Goal: Information Seeking & Learning: Check status

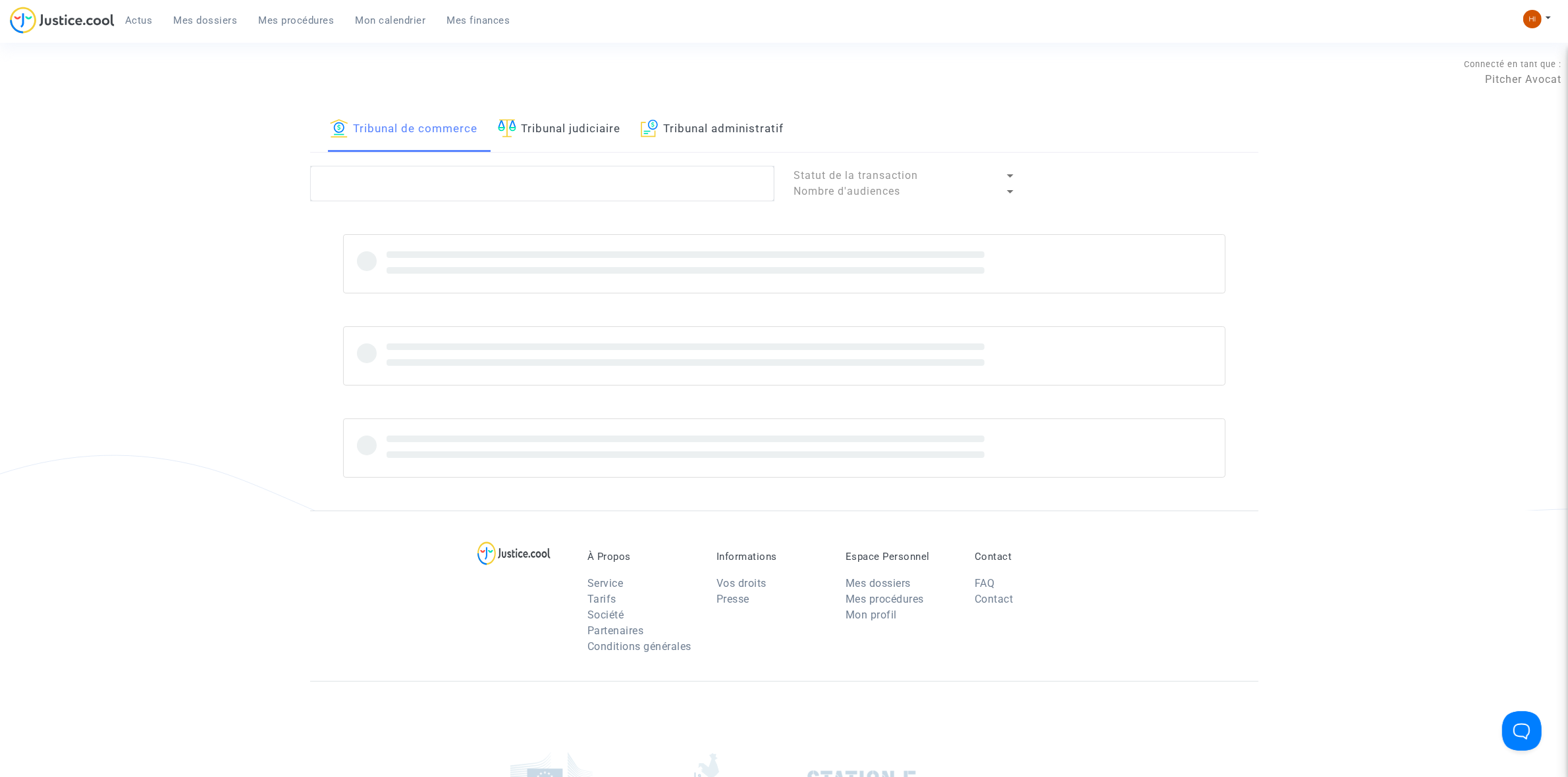
click at [590, 121] on link "Tribunal judiciaire" at bounding box center [559, 130] width 124 height 45
click at [301, 21] on span "Mes procédures" at bounding box center [297, 20] width 76 height 12
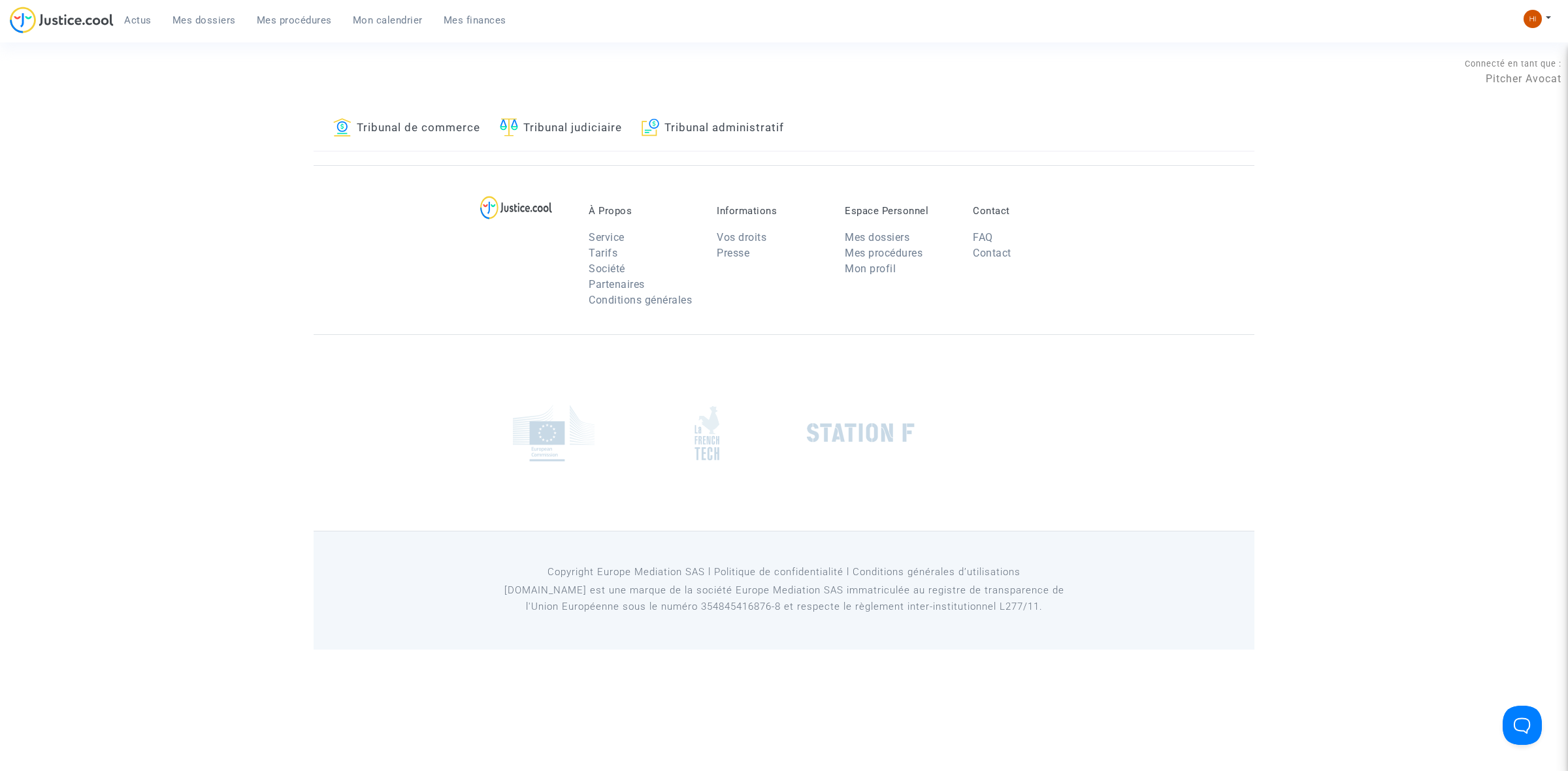
click at [396, 17] on span "Mon calendrier" at bounding box center [388, 20] width 70 height 12
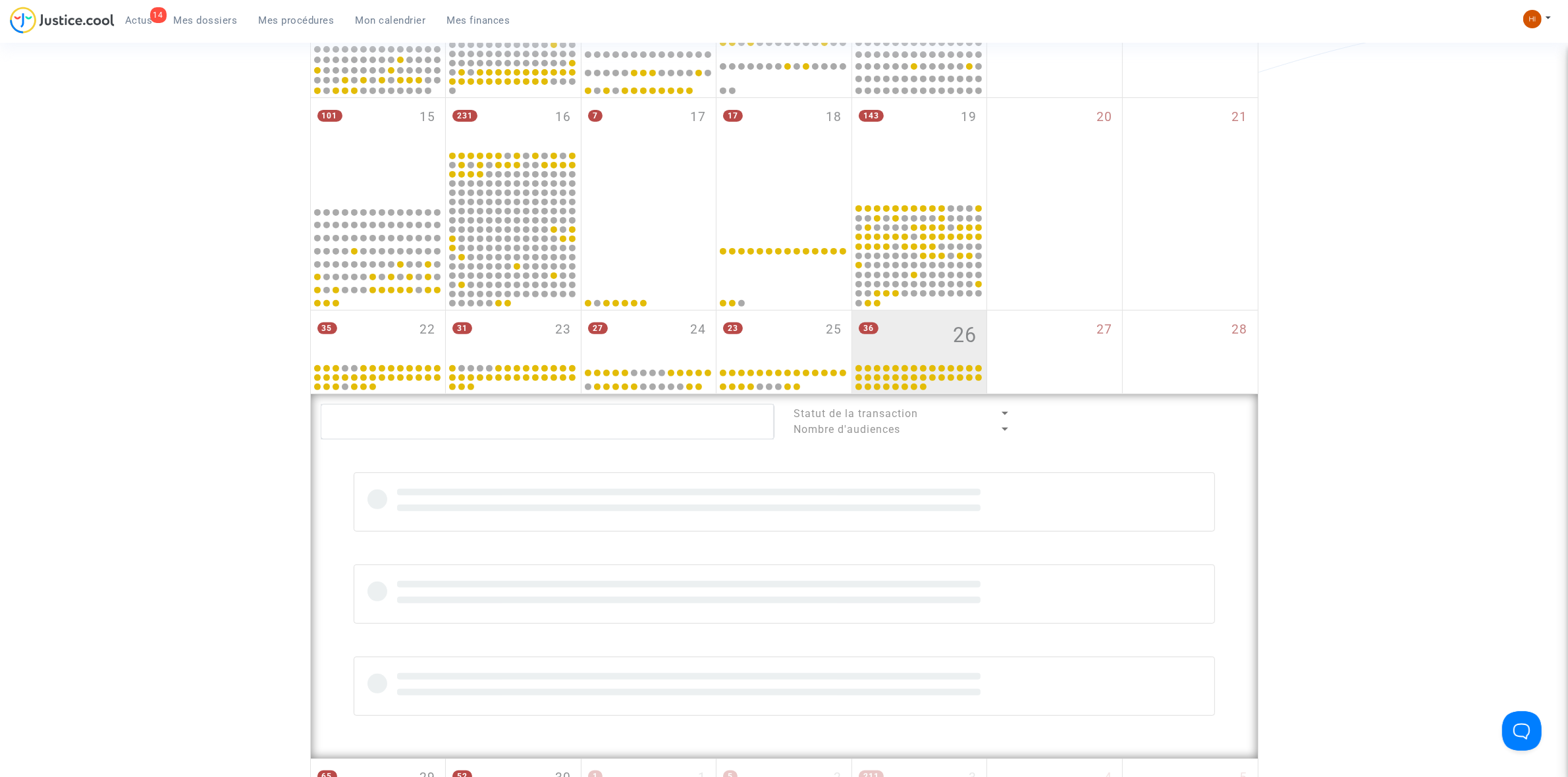
scroll to position [494, 0]
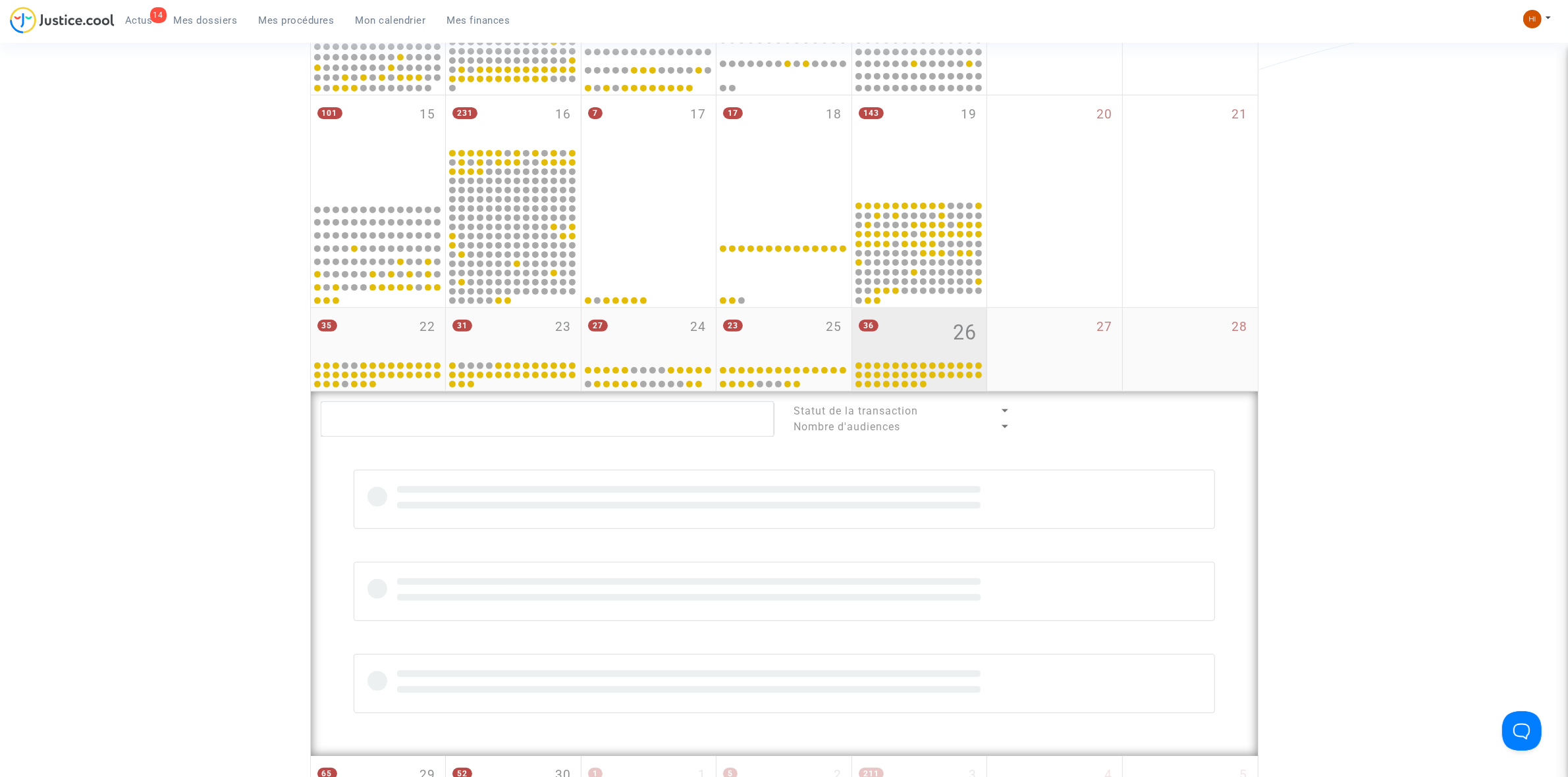
click at [926, 333] on div "36 26" at bounding box center [920, 334] width 135 height 51
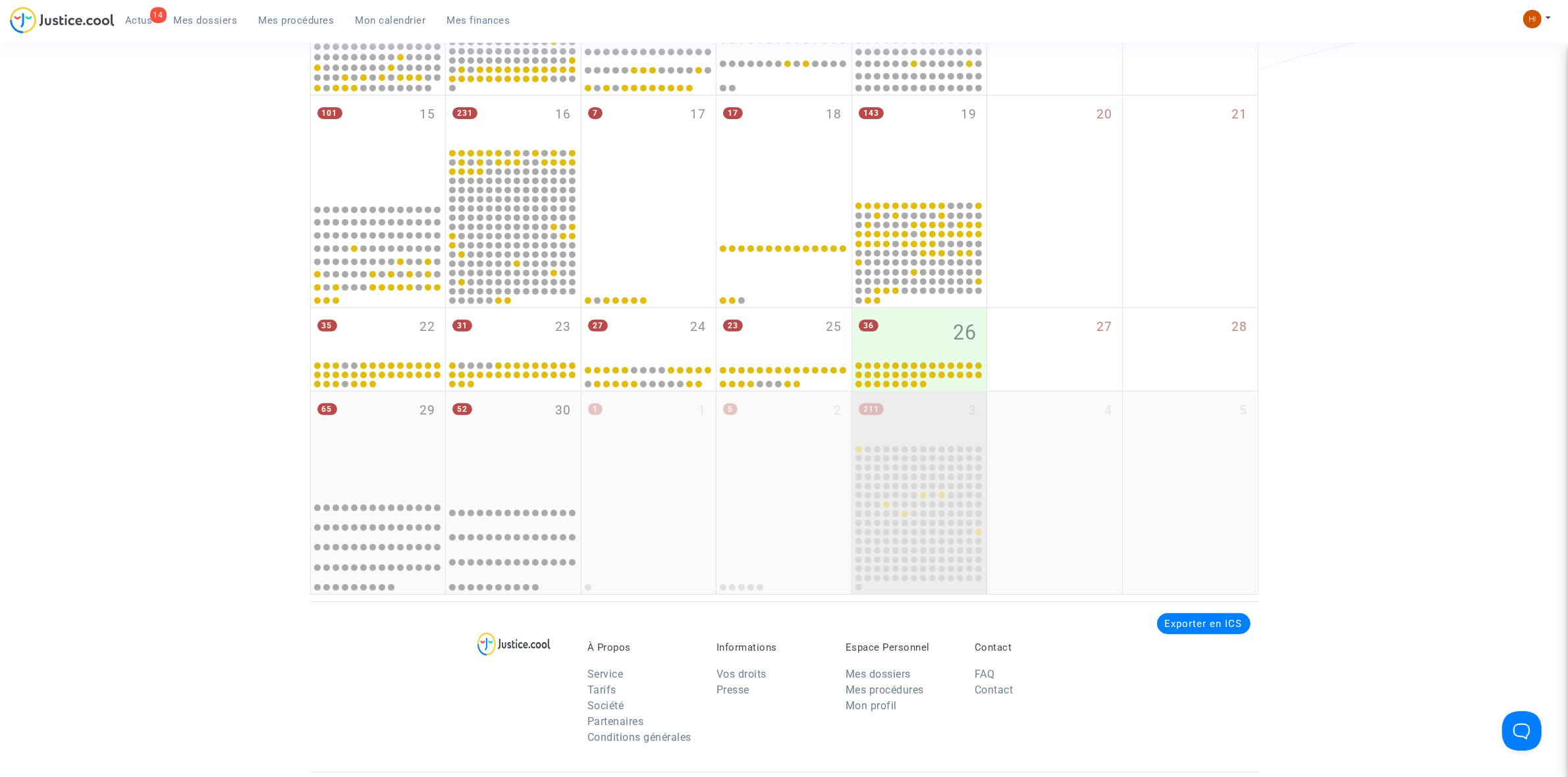
click at [933, 421] on div "211 3" at bounding box center [920, 416] width 135 height 51
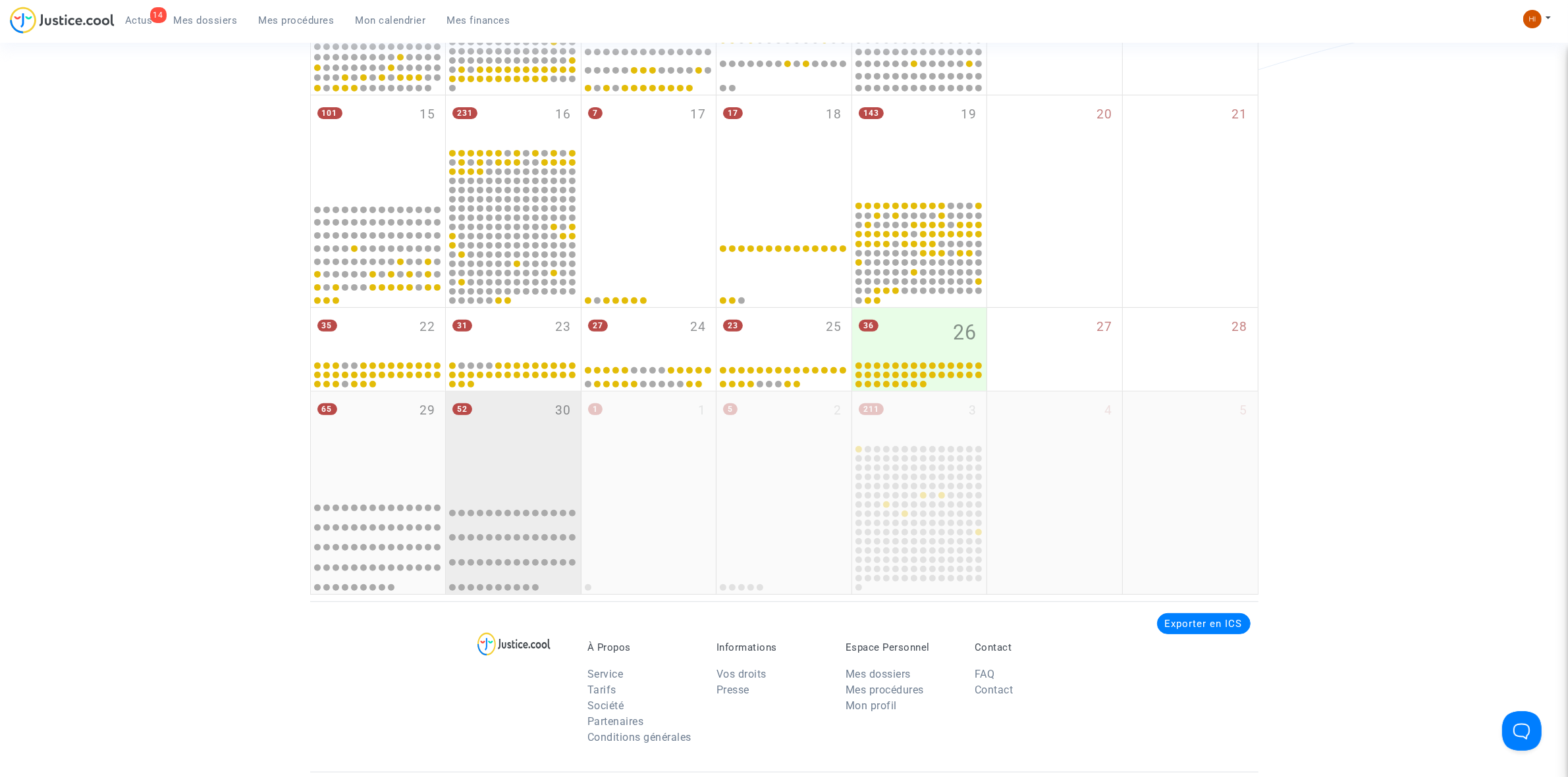
click at [533, 438] on div "52 30" at bounding box center [513, 441] width 135 height 99
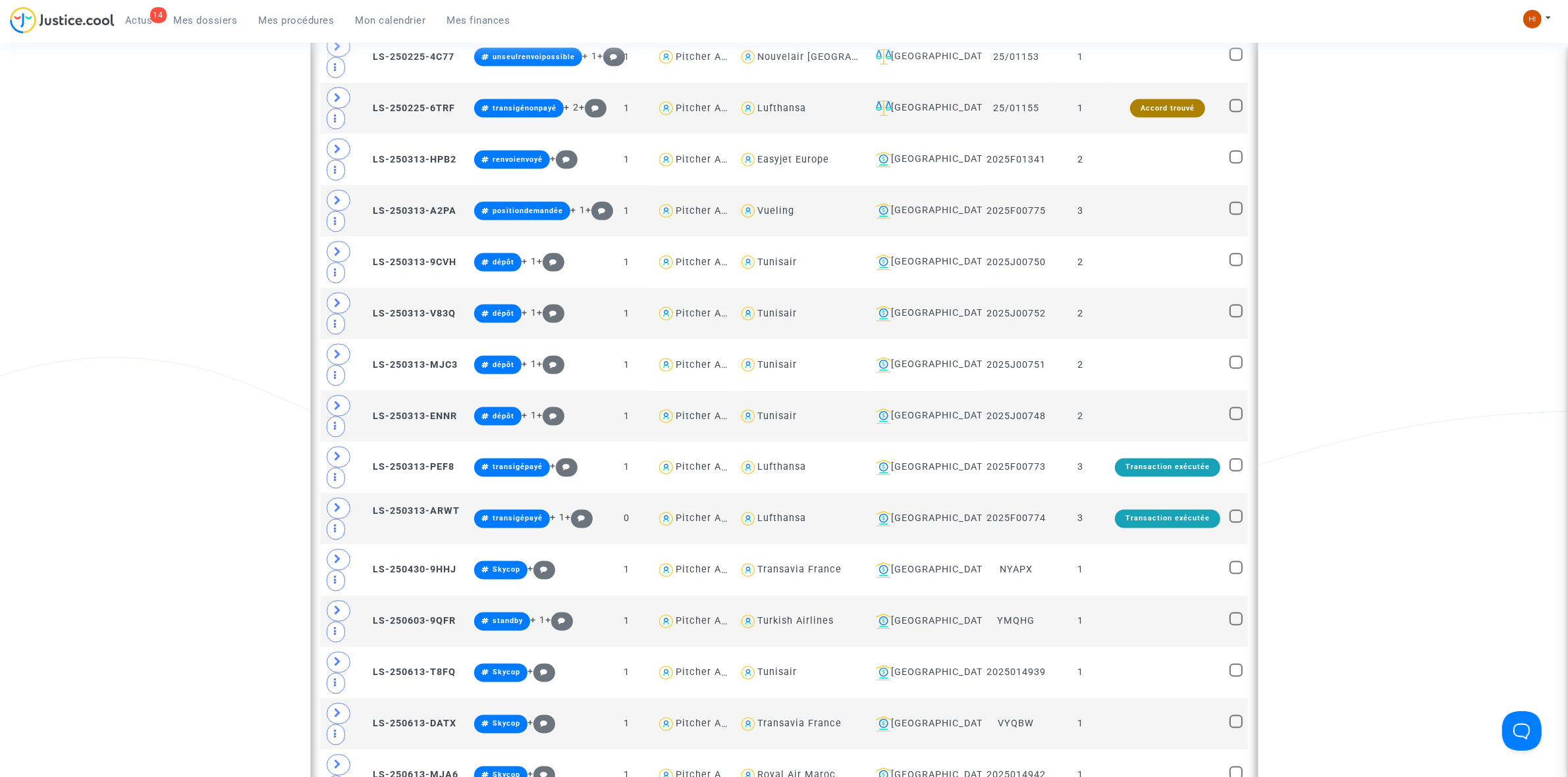
scroll to position [2715, 0]
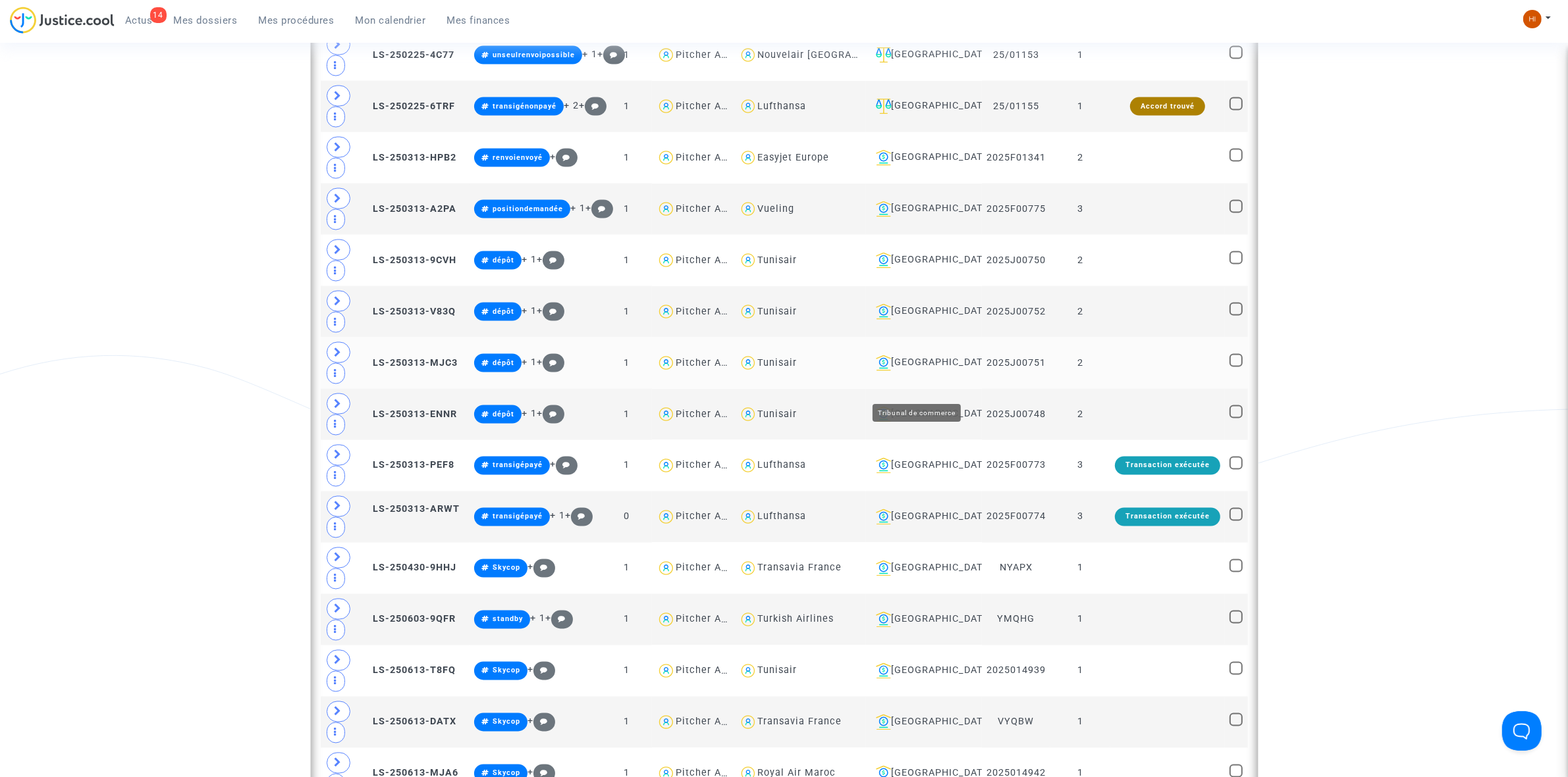
click at [902, 371] on div "Lyon" at bounding box center [923, 363] width 106 height 16
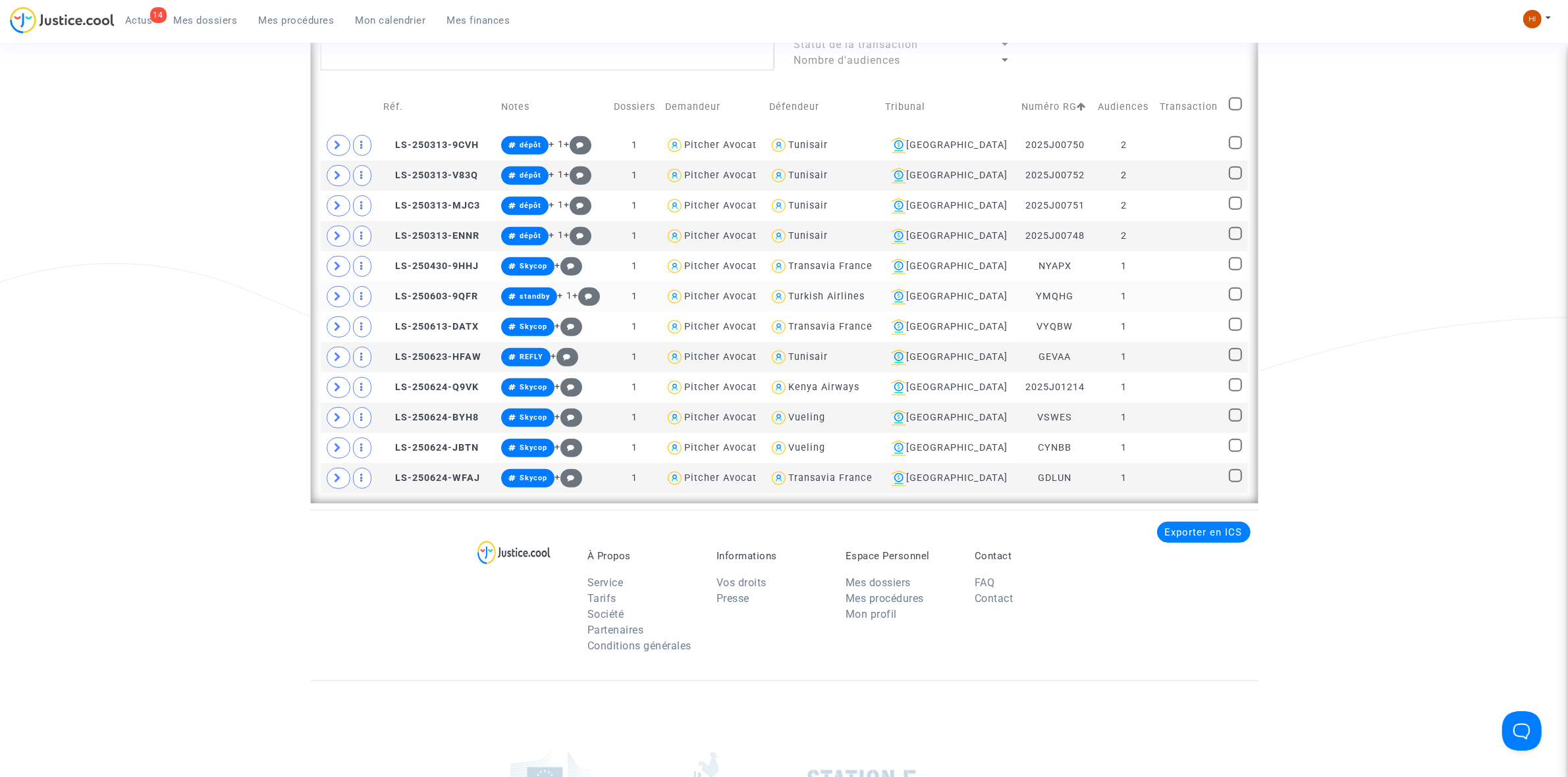
scroll to position [1042, 0]
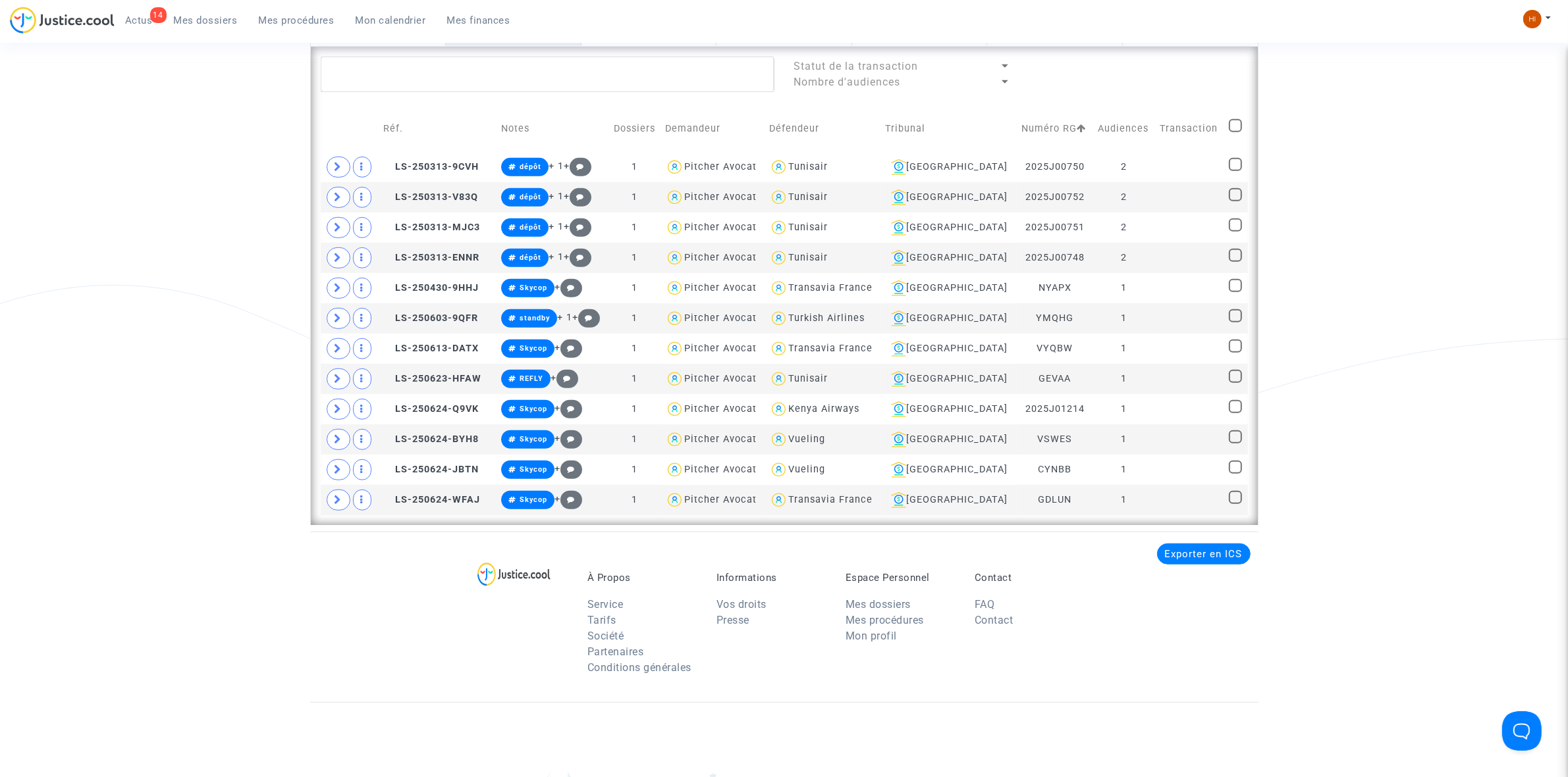
click at [1231, 123] on span at bounding box center [1235, 125] width 14 height 14
click at [1234, 133] on input "checkbox" at bounding box center [1234, 133] width 1 height 1
checkbox input "true"
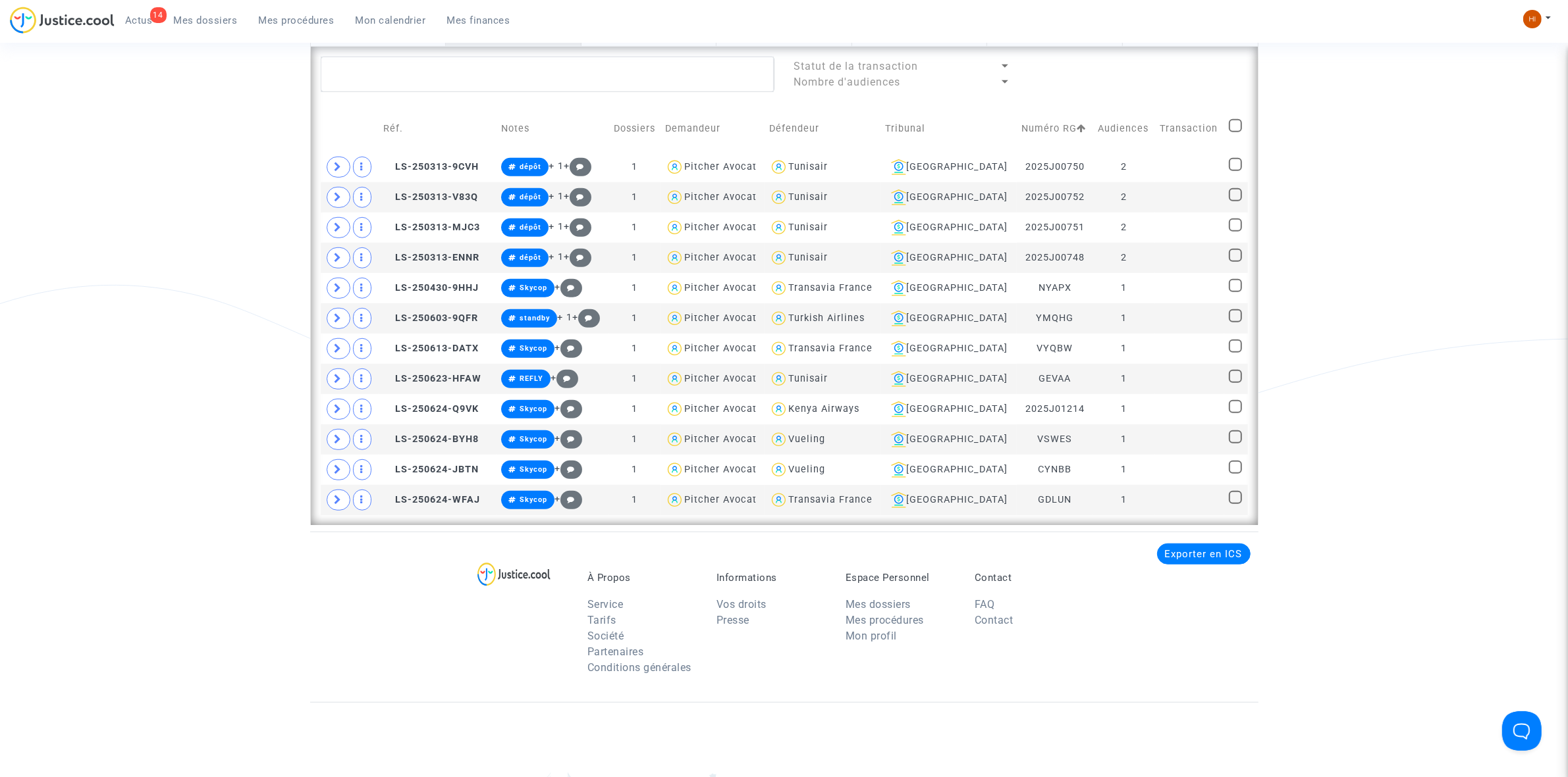
checkbox input "true"
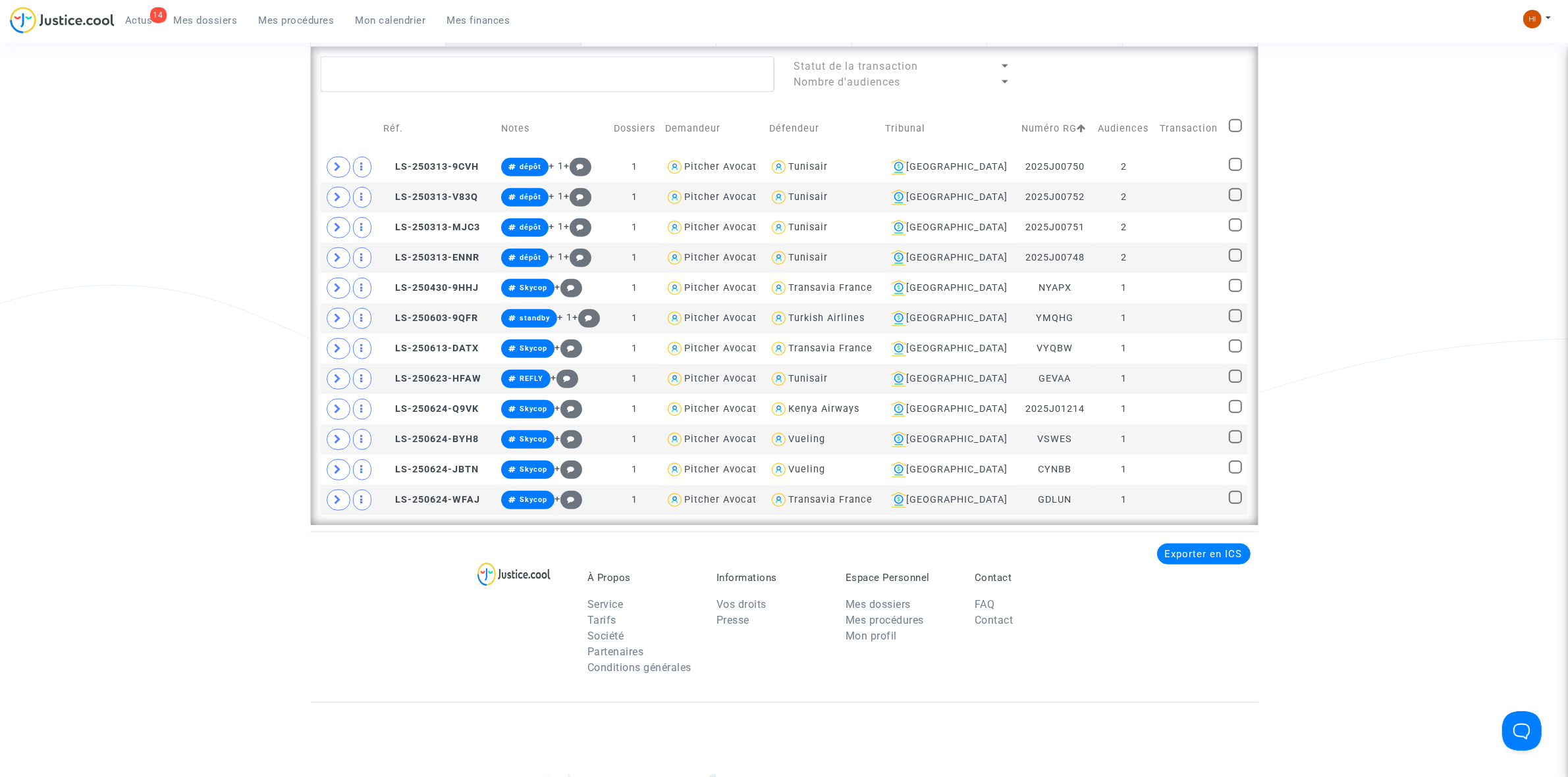
checkbox input "true"
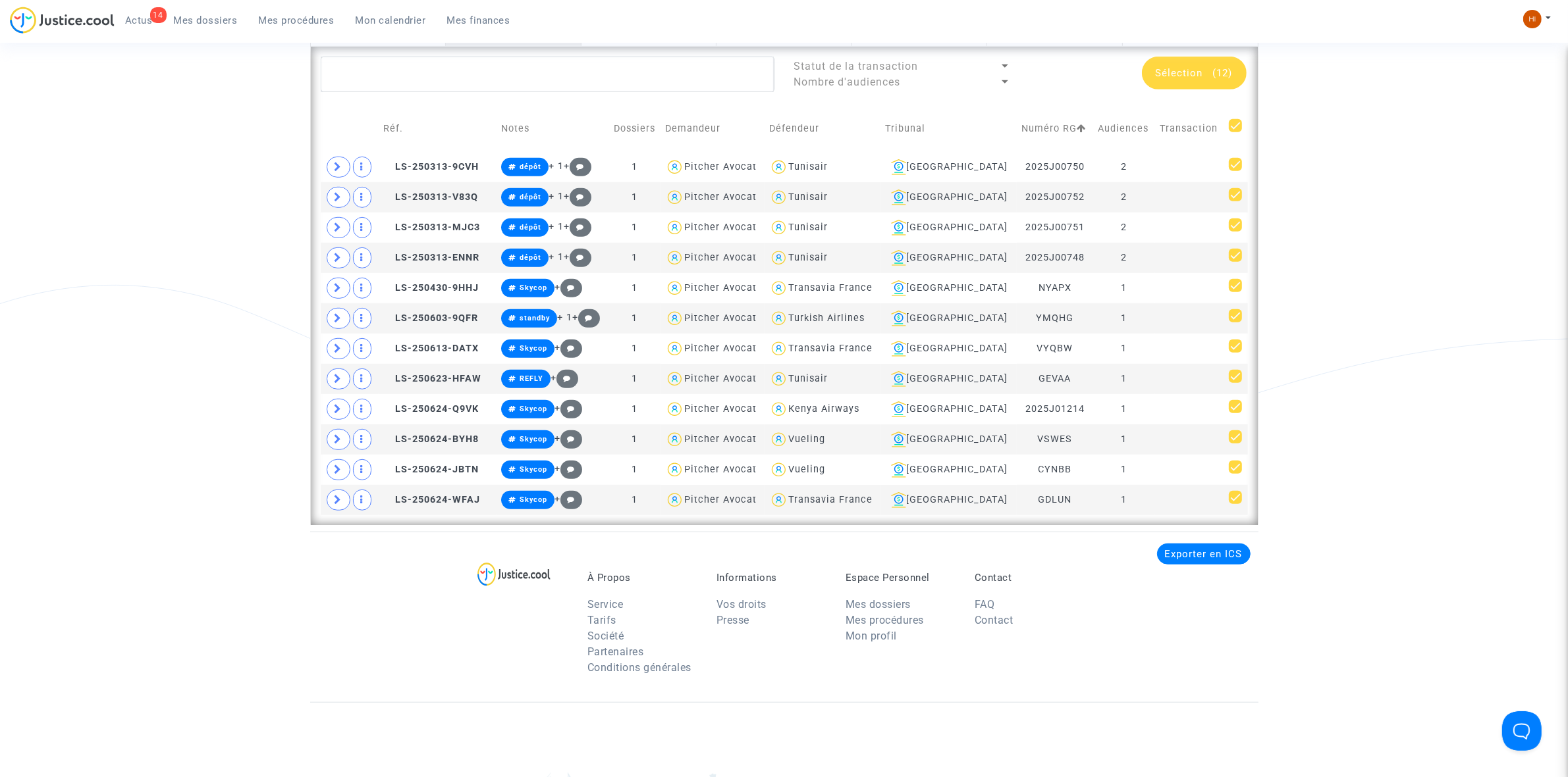
click at [1229, 123] on span at bounding box center [1235, 125] width 14 height 14
click at [1234, 133] on input "checkbox" at bounding box center [1234, 133] width 1 height 1
checkbox input "false"
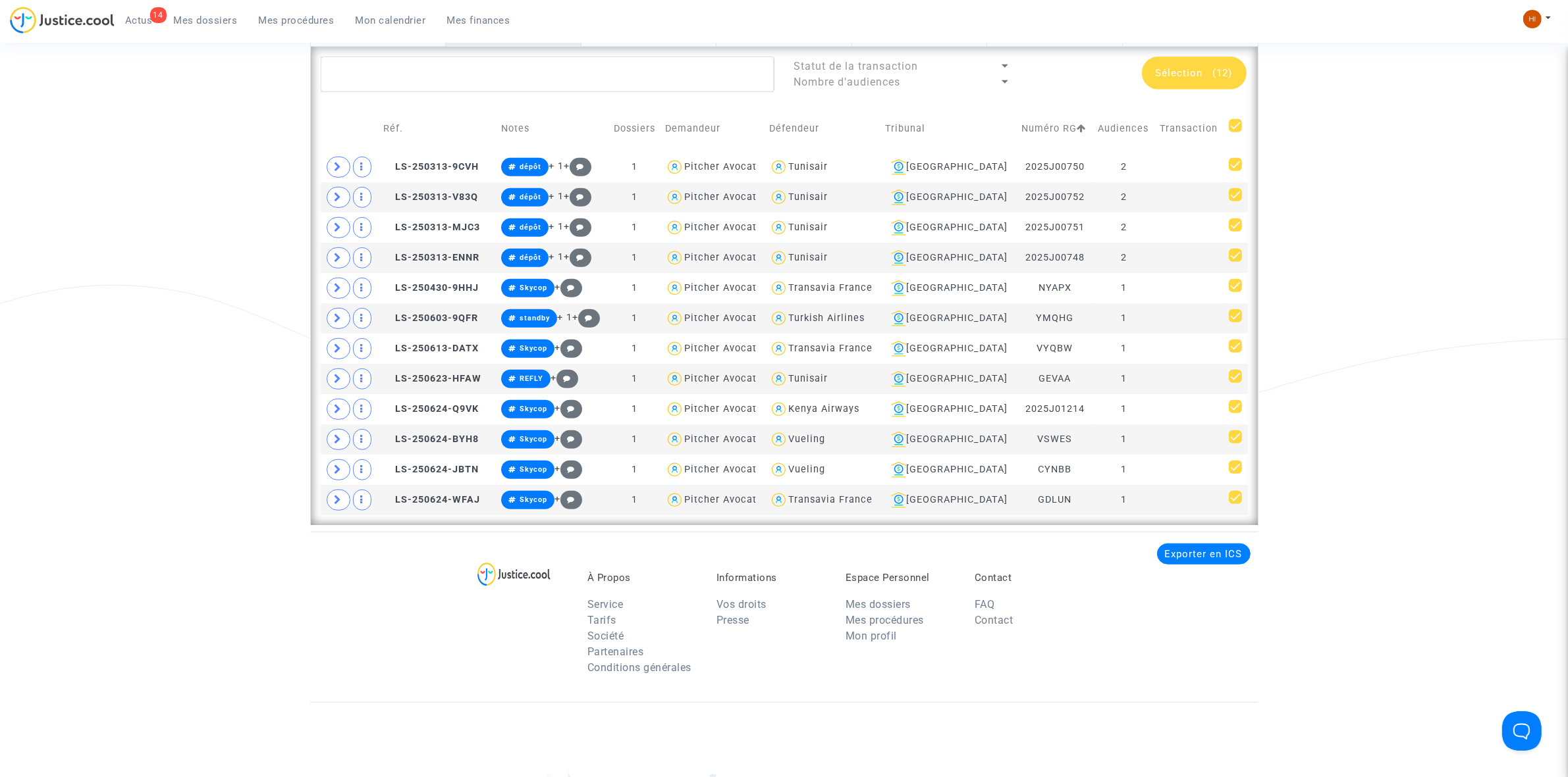
checkbox input "false"
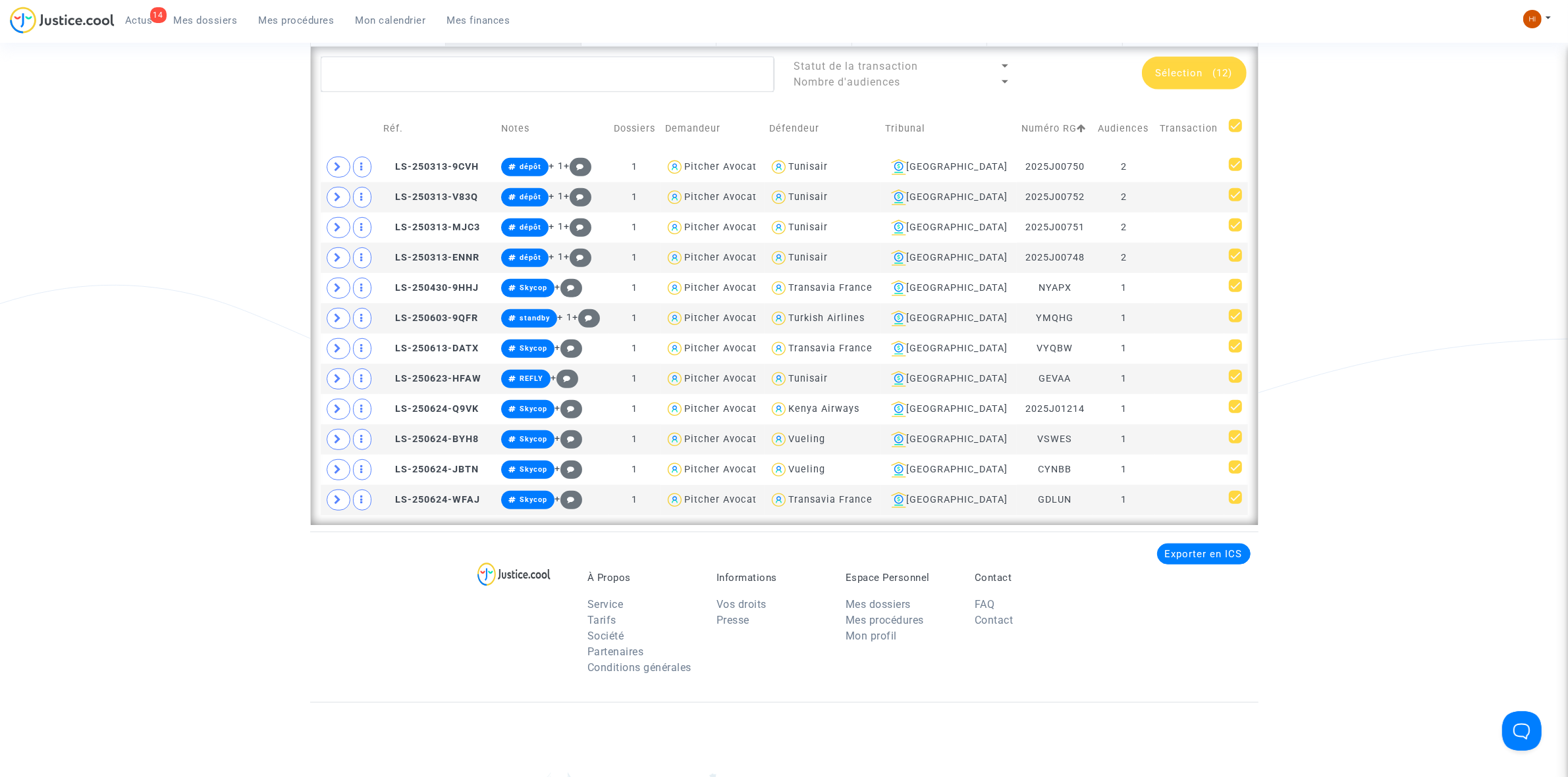
checkbox input "false"
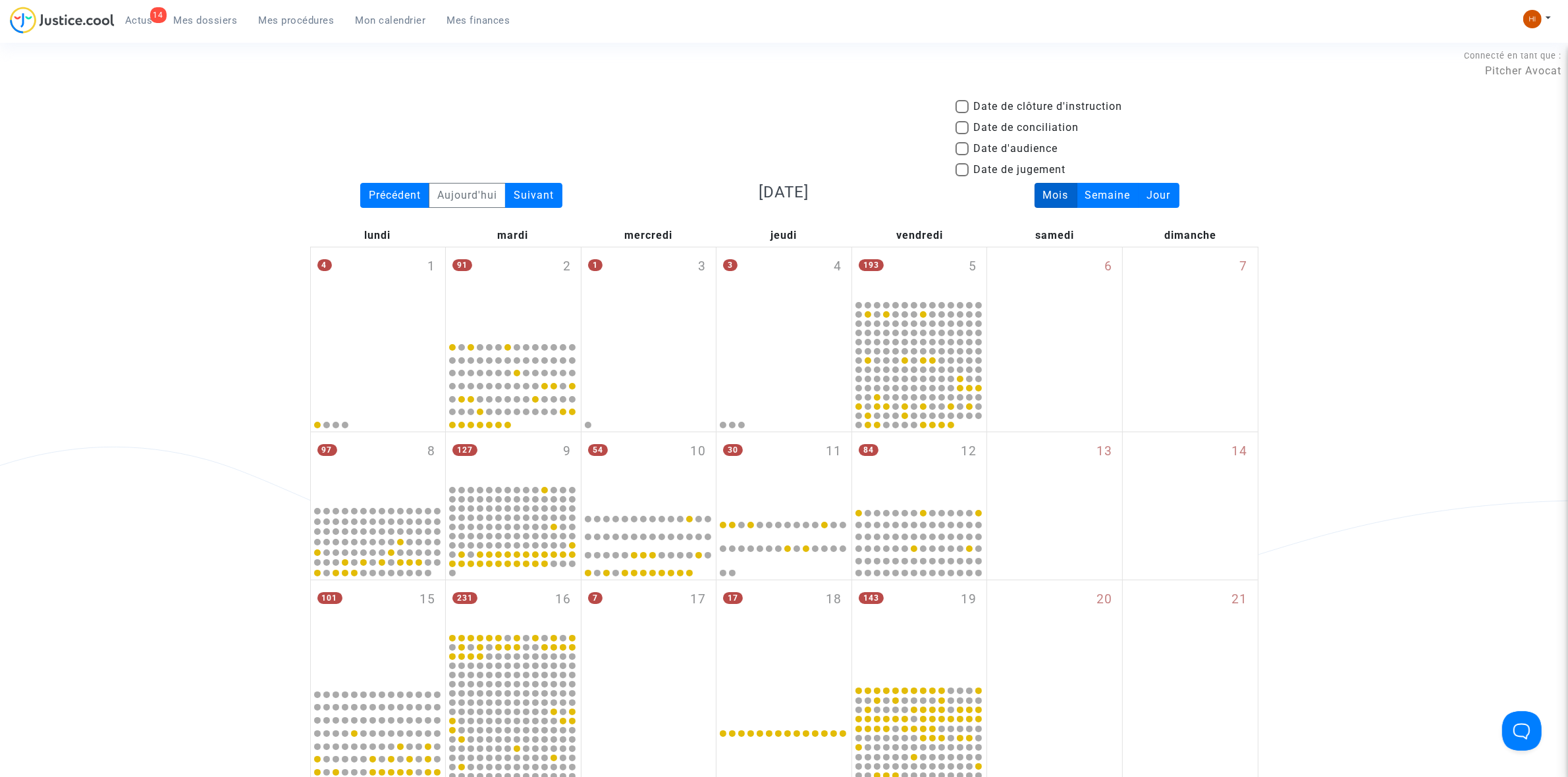
scroll to position [0, 0]
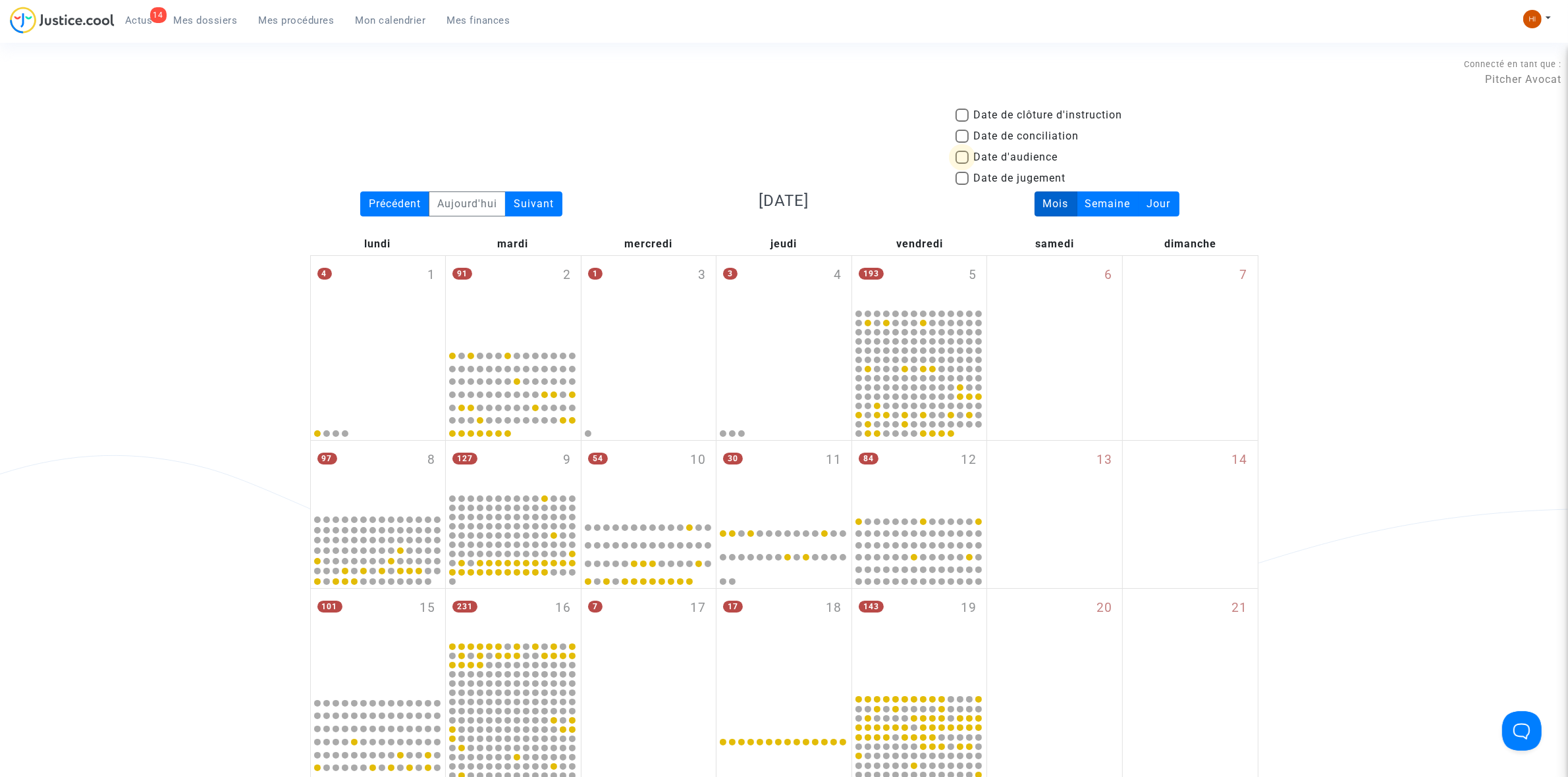
click at [993, 158] on span "Date d'audience" at bounding box center [1015, 158] width 84 height 16
click at [962, 164] on input "Date d'audience" at bounding box center [961, 164] width 1 height 1
checkbox input "true"
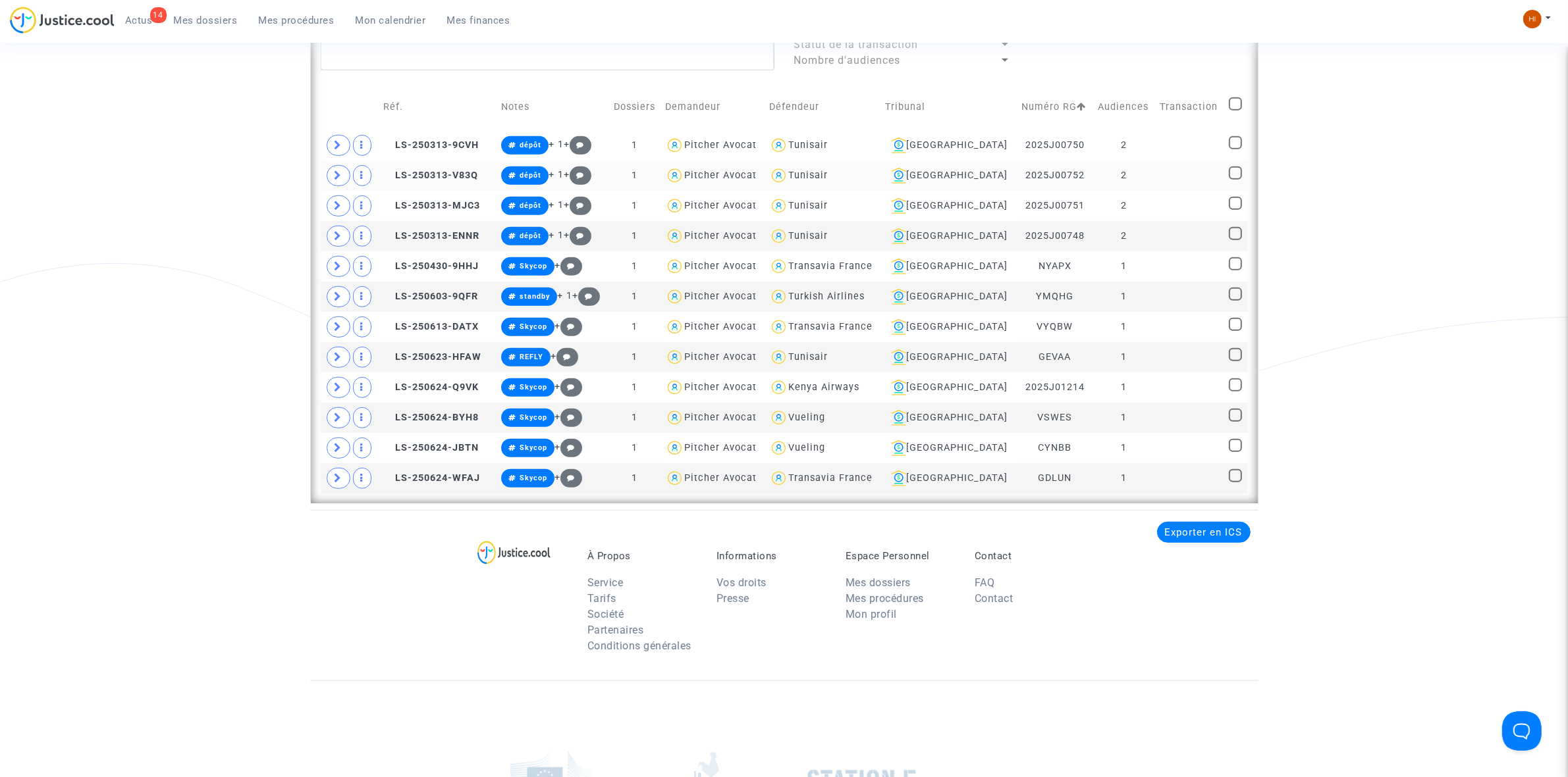
scroll to position [1070, 0]
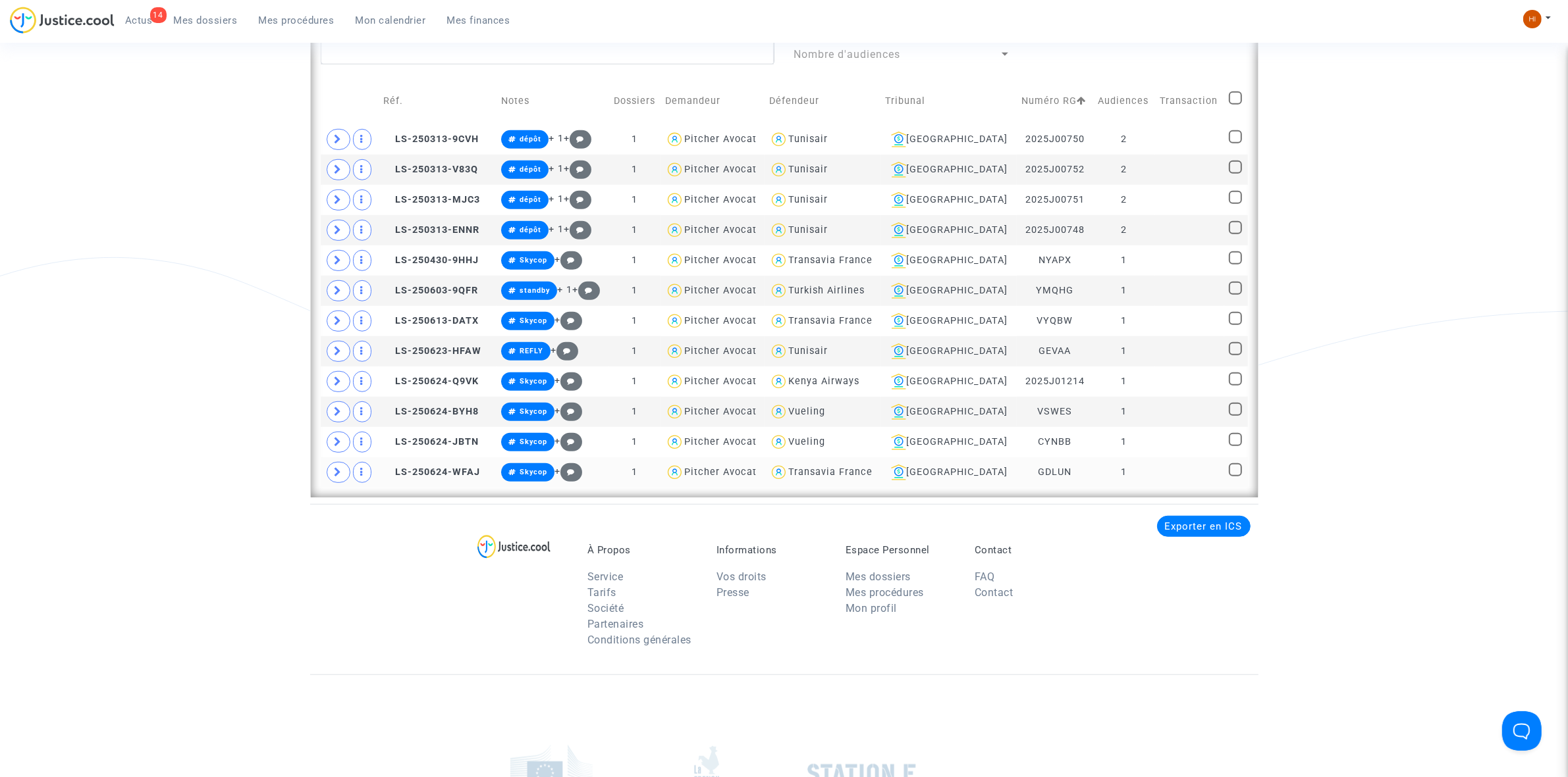
click at [1170, 462] on td at bounding box center [1189, 472] width 69 height 31
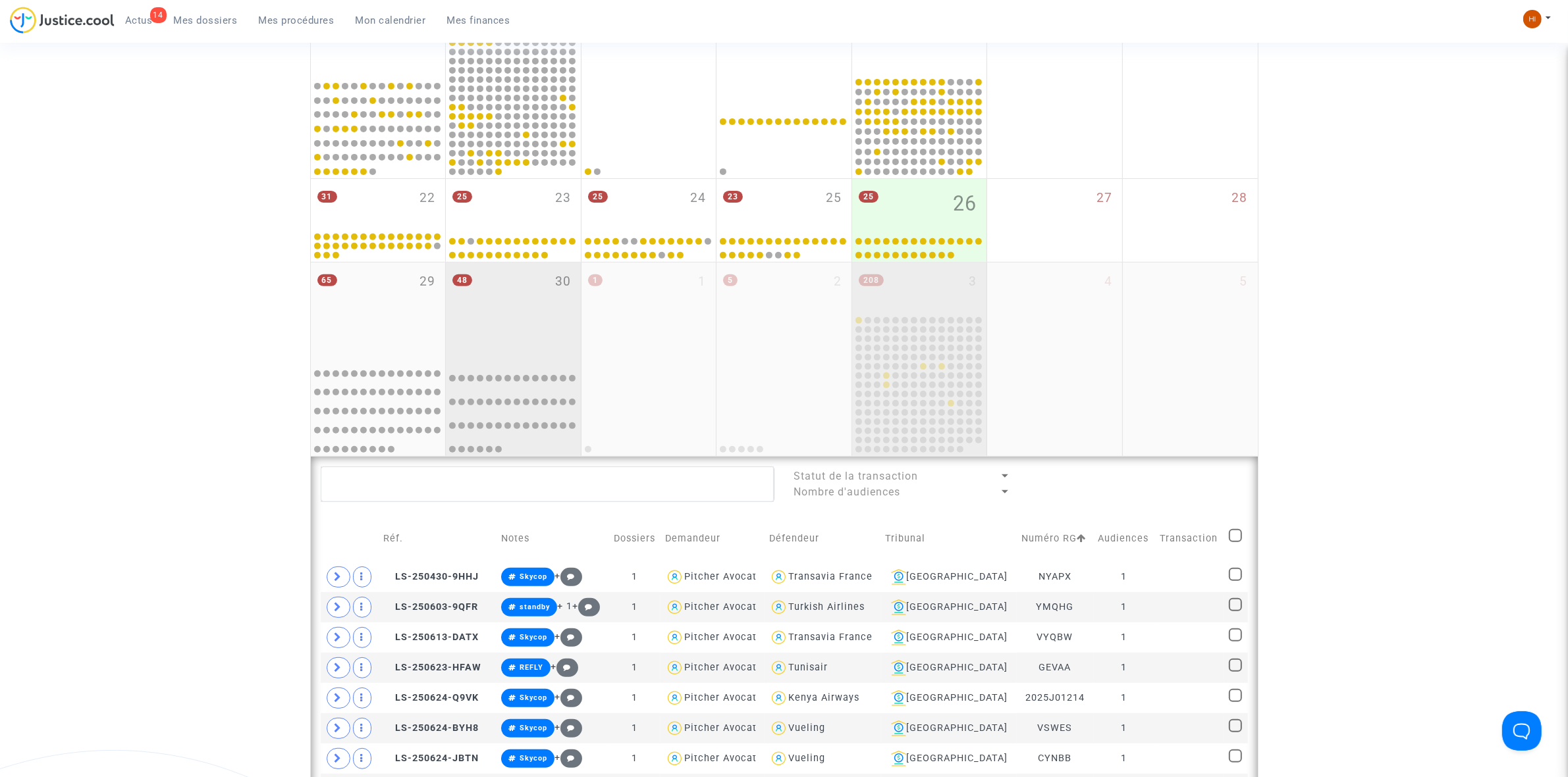
scroll to position [576, 0]
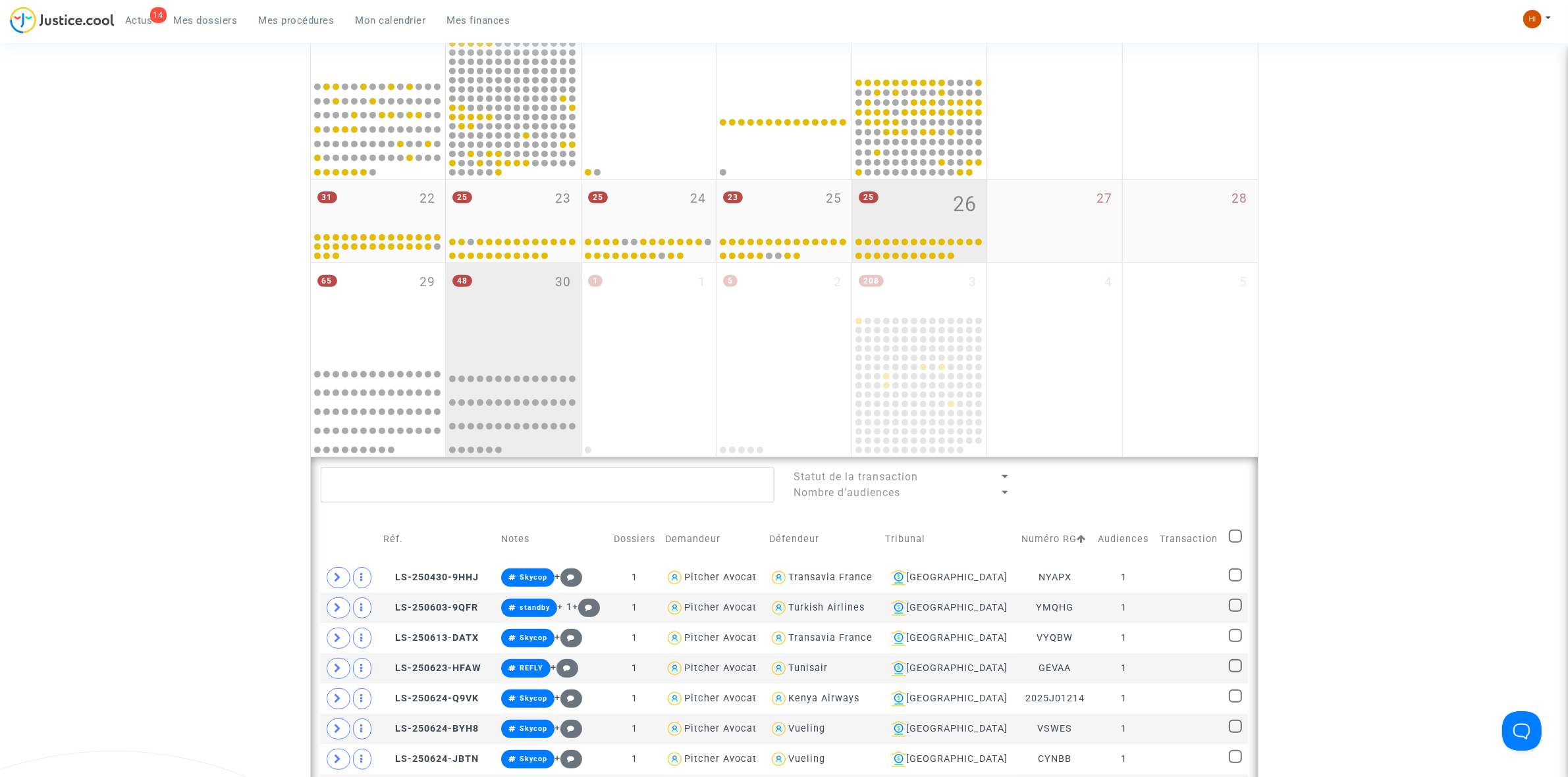
drag, startPoint x: 531, startPoint y: 326, endPoint x: 939, endPoint y: 192, distance: 429.4
click at [531, 326] on div "48 30" at bounding box center [513, 310] width 135 height 95
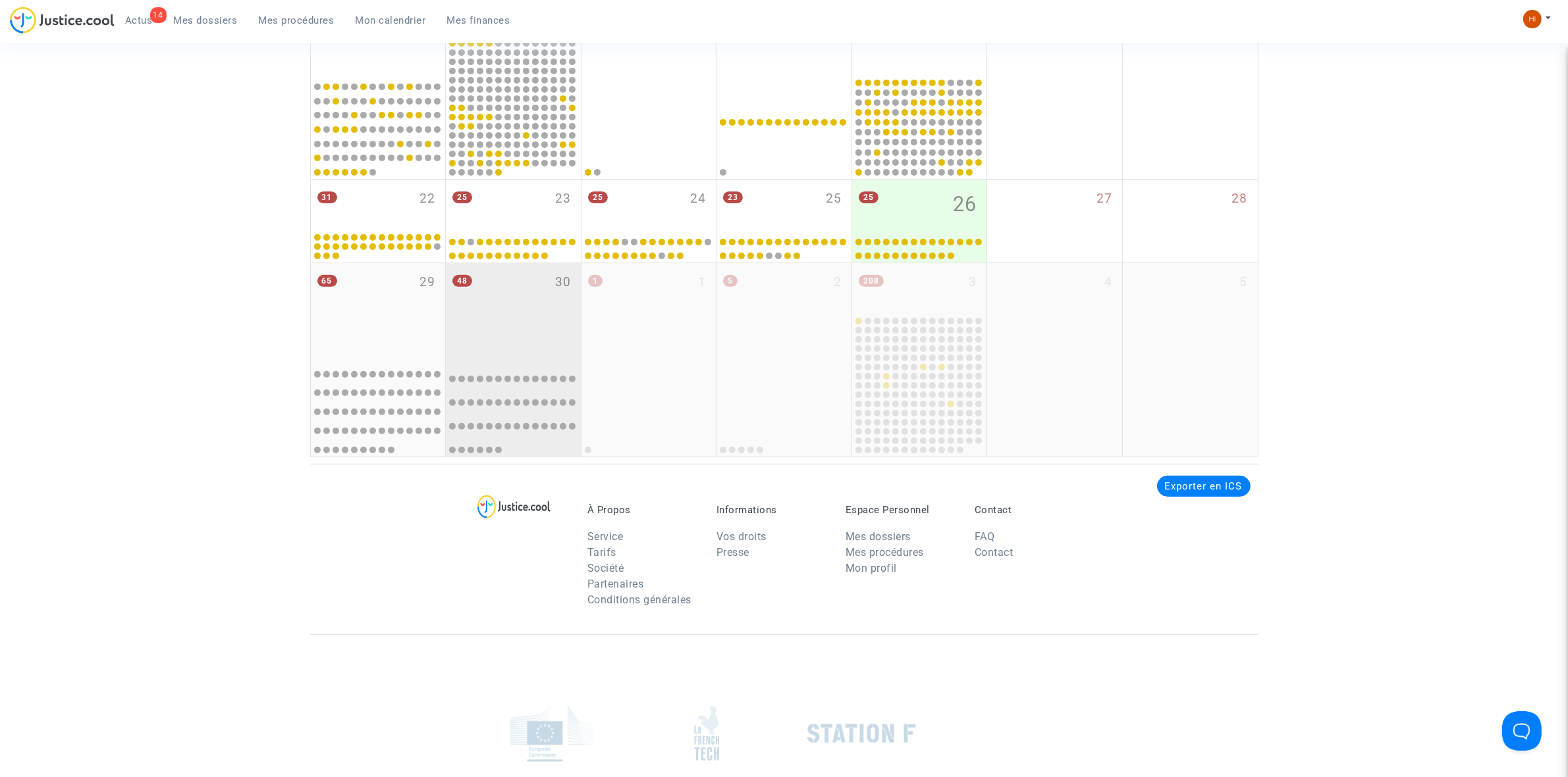
click at [544, 313] on div "48 30" at bounding box center [513, 310] width 135 height 95
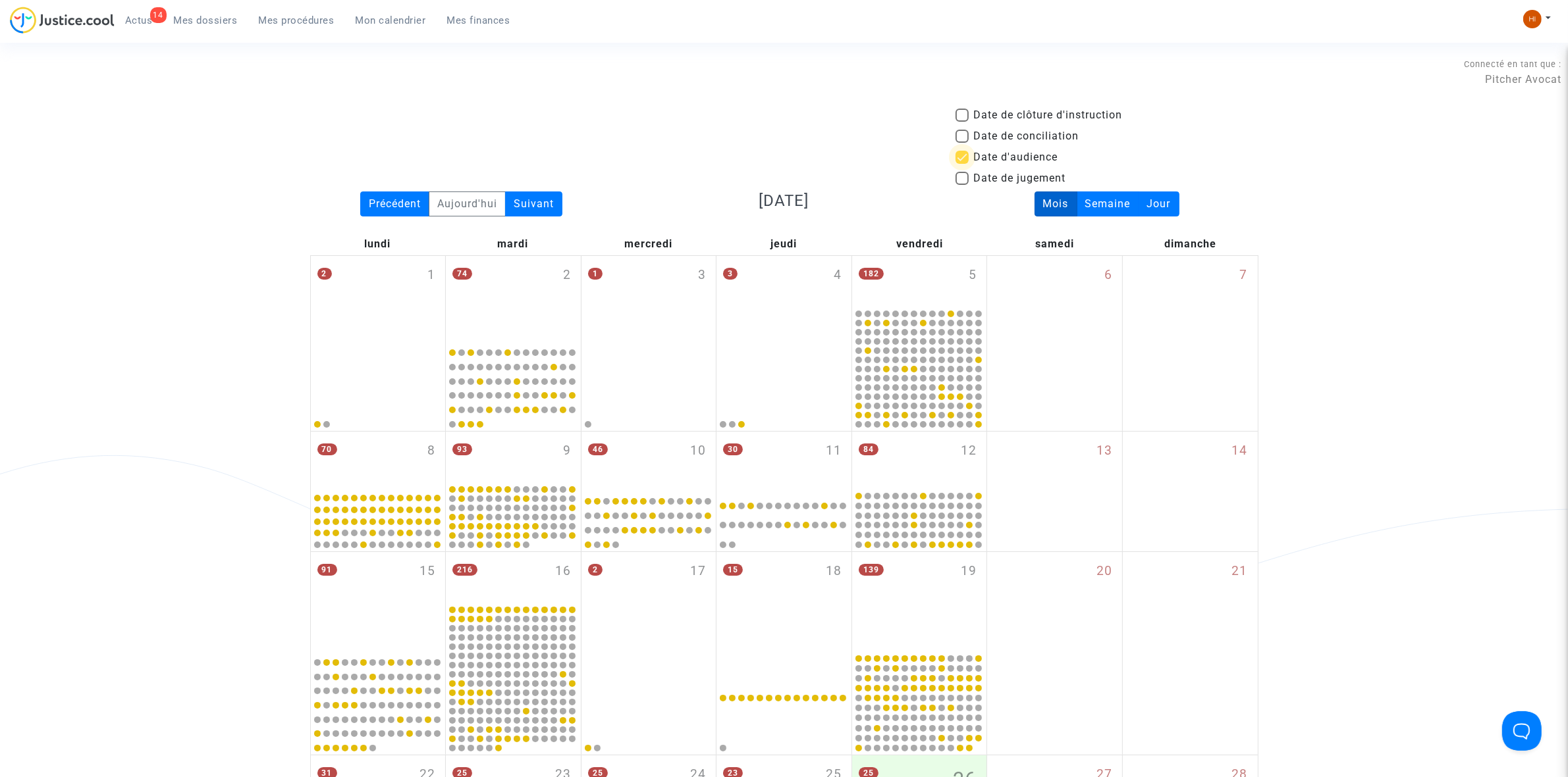
click at [995, 159] on span "Date d'audience" at bounding box center [1015, 158] width 84 height 16
click at [962, 164] on input "Date d'audience" at bounding box center [961, 164] width 1 height 1
checkbox input "false"
click at [992, 175] on span "Date de jugement" at bounding box center [1020, 178] width 92 height 16
click at [962, 185] on input "Date de jugement" at bounding box center [961, 185] width 1 height 1
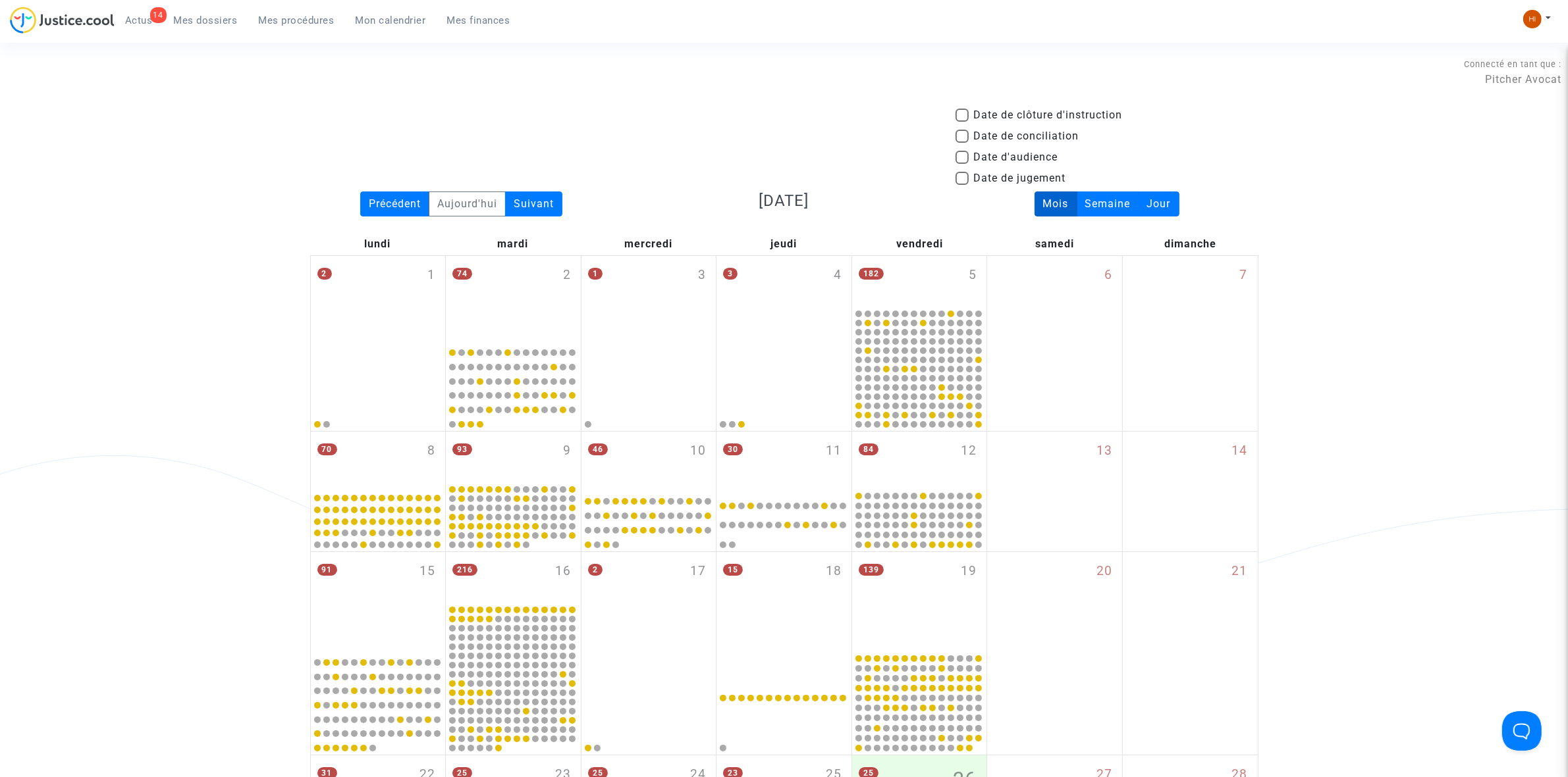
checkbox input "true"
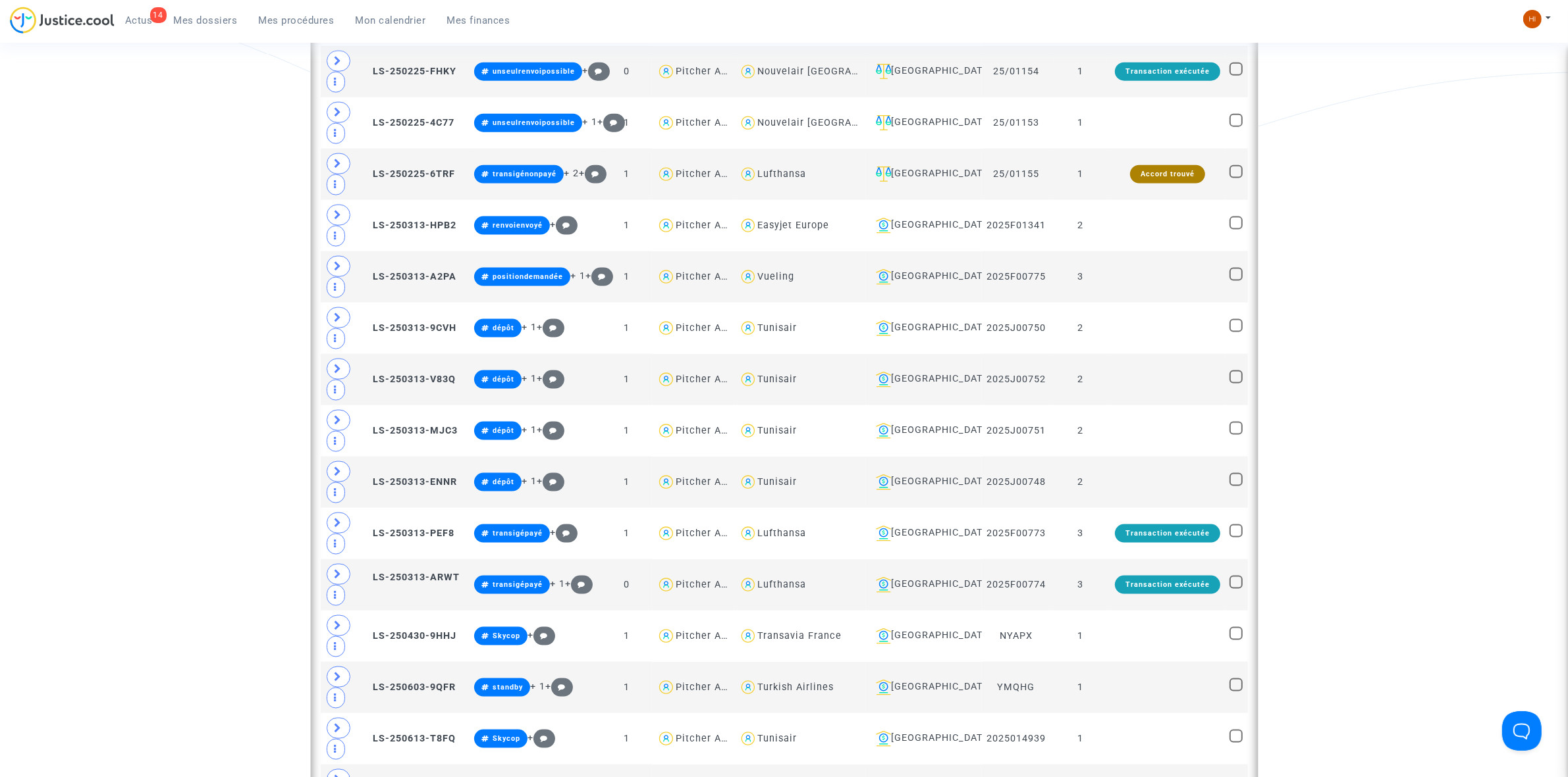
scroll to position [2221, 0]
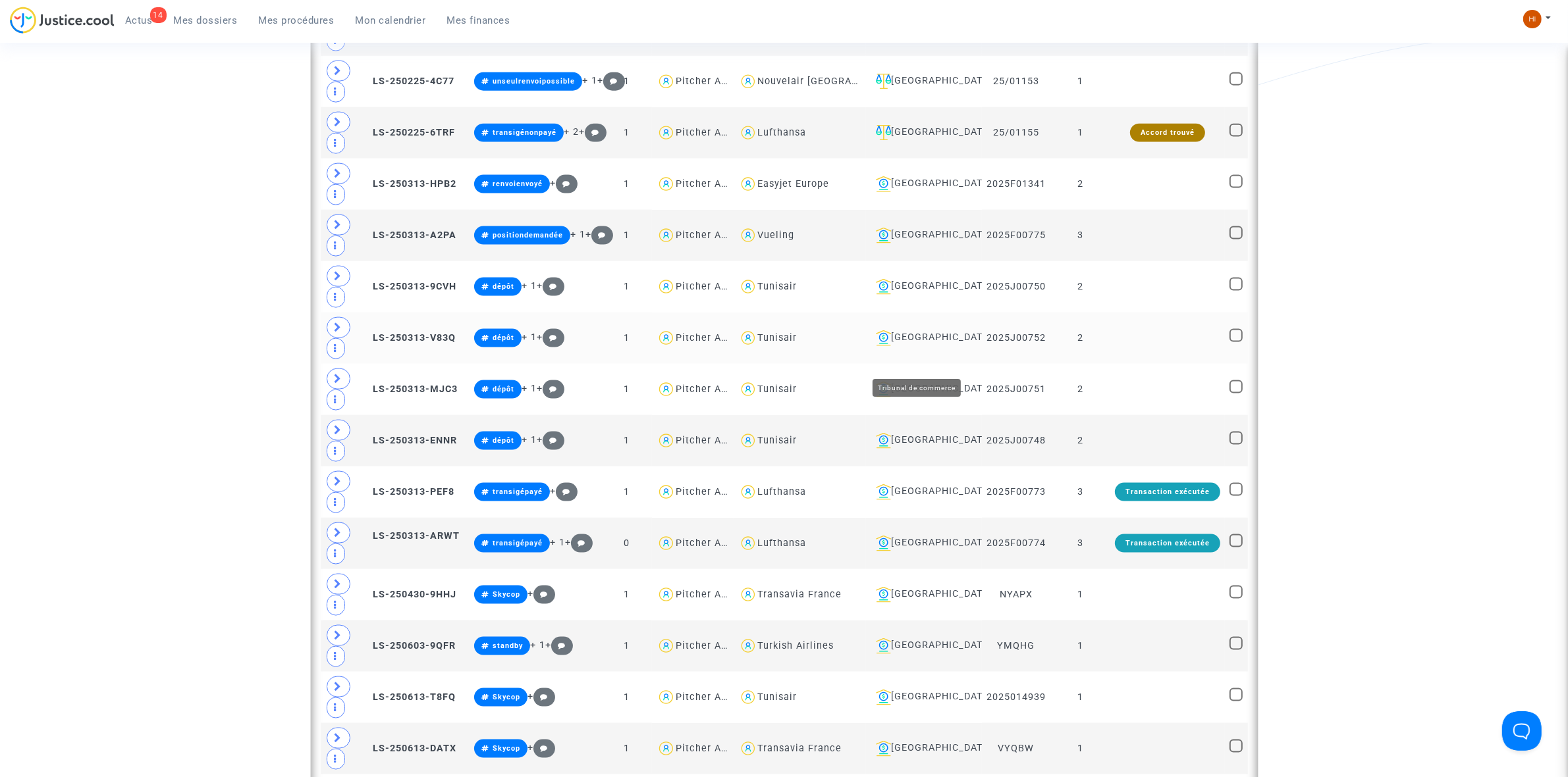
click at [909, 346] on div "Lyon" at bounding box center [923, 339] width 106 height 16
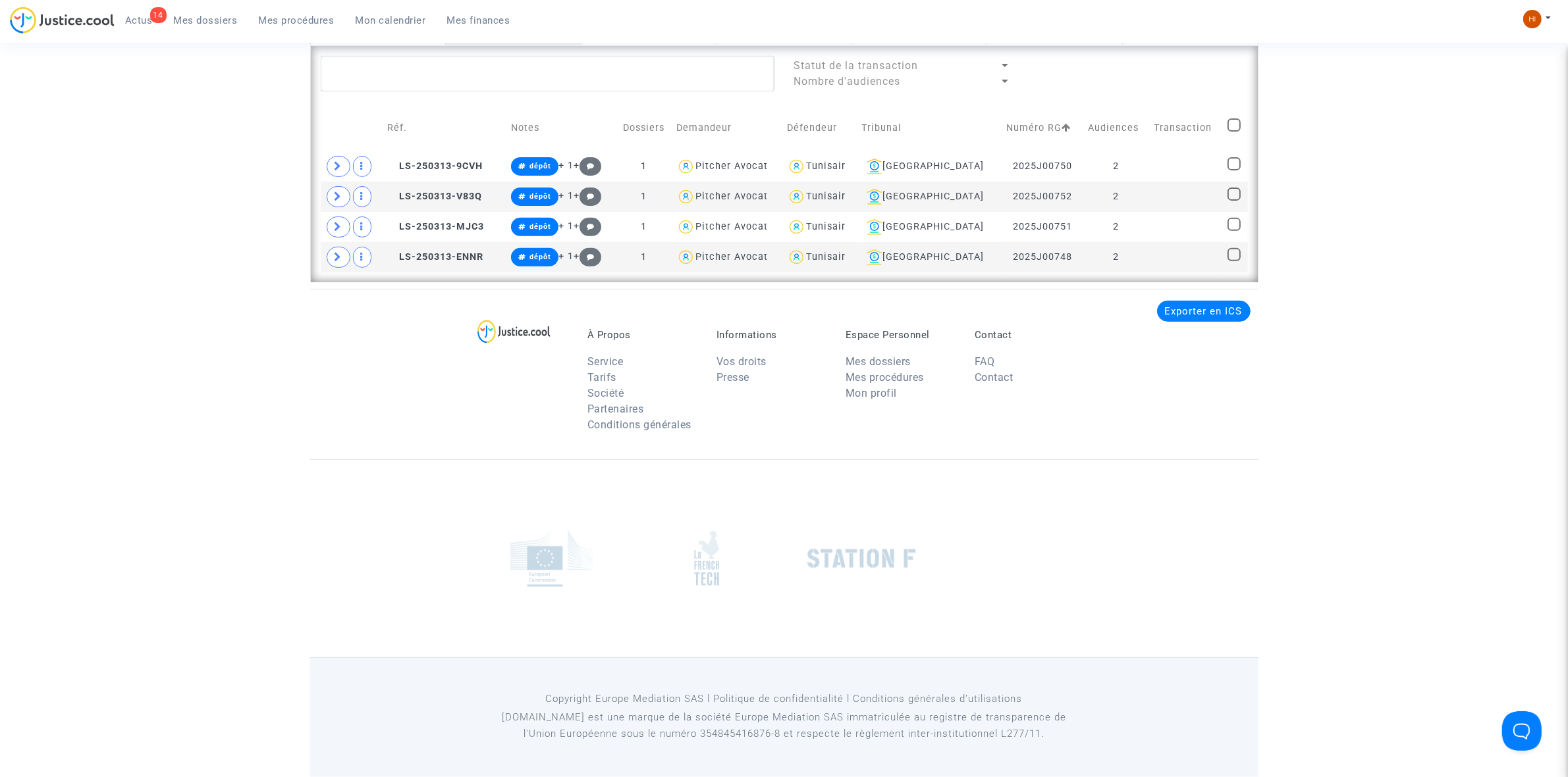
scroll to position [578, 0]
click at [1138, 158] on td "2" at bounding box center [1115, 167] width 66 height 31
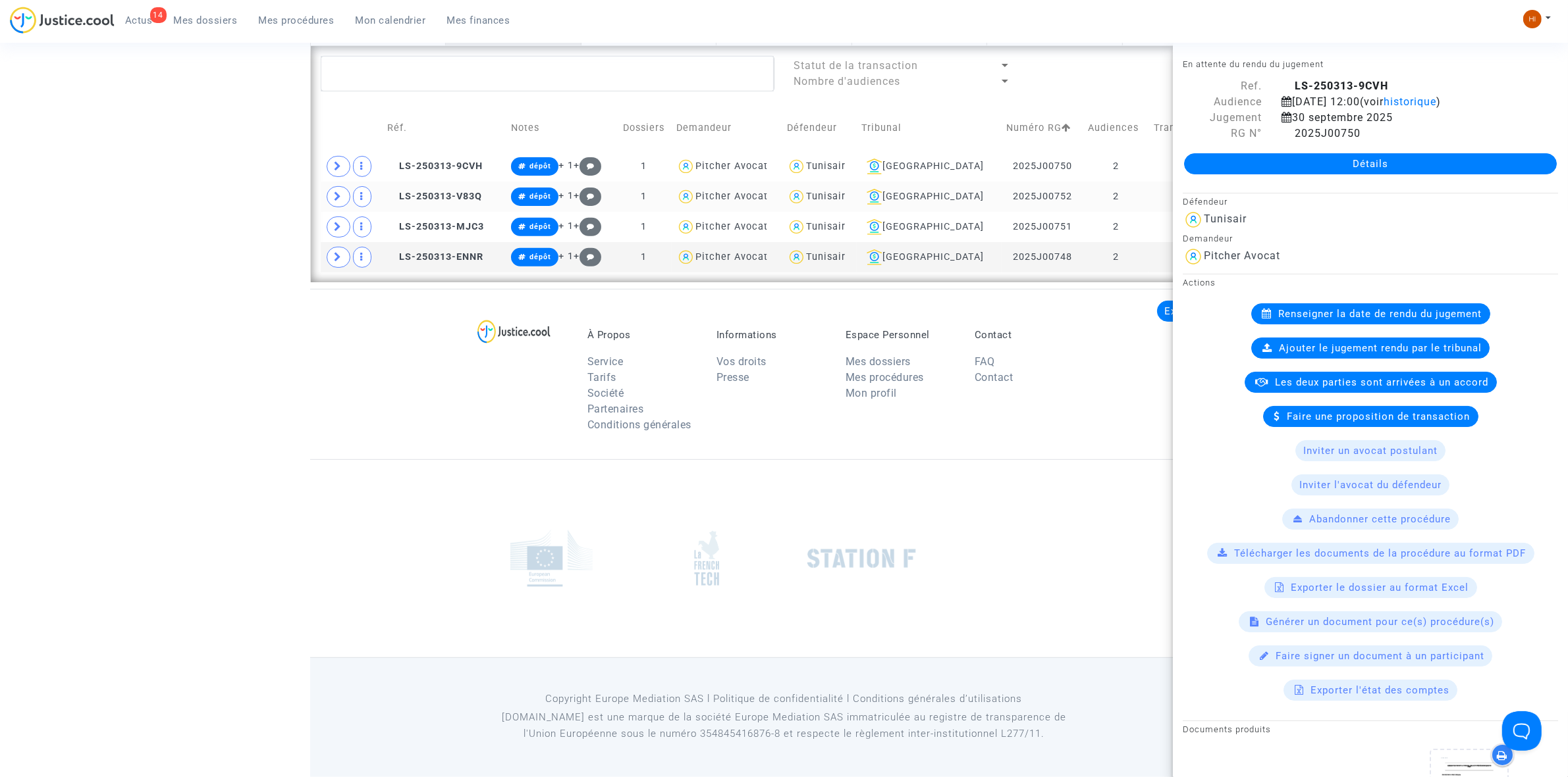
click at [1131, 195] on td "2" at bounding box center [1115, 197] width 66 height 31
click at [1127, 231] on td "2" at bounding box center [1115, 227] width 66 height 31
click at [1131, 262] on td "2" at bounding box center [1115, 258] width 66 height 31
drag, startPoint x: 1124, startPoint y: 347, endPoint x: 1077, endPoint y: 507, distance: 166.8
click at [1077, 507] on footer "À Propos Service Tarifs Société Partenaires Conditions générales Informations V…" at bounding box center [784, 534] width 948 height 489
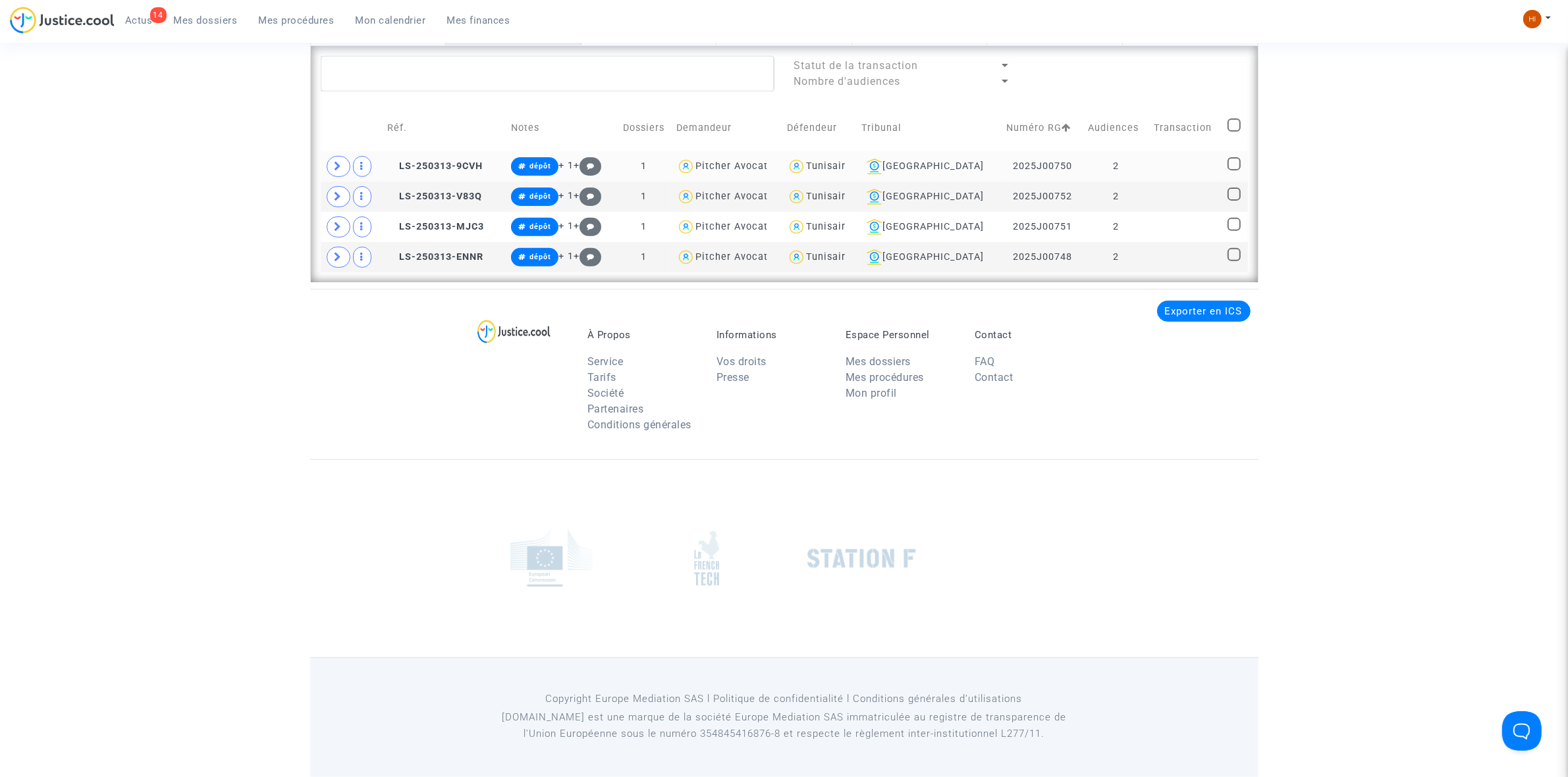
click at [1157, 166] on td at bounding box center [1186, 167] width 74 height 31
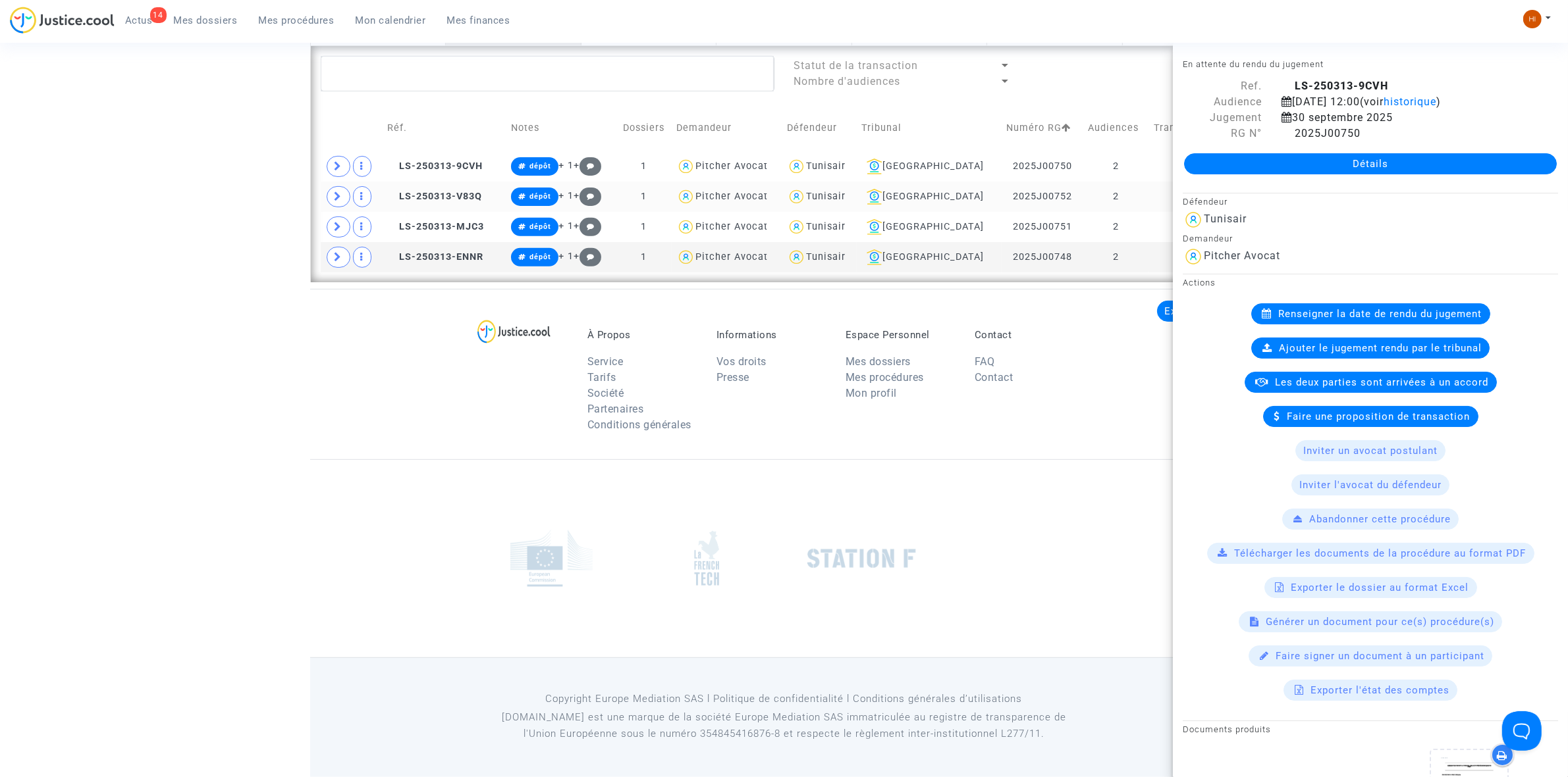
click at [1160, 187] on td at bounding box center [1186, 197] width 74 height 31
drag, startPoint x: 474, startPoint y: 354, endPoint x: 474, endPoint y: 501, distance: 147.0
click at [474, 501] on footer "À Propos Service Tarifs Société Partenaires Conditions générales Informations V…" at bounding box center [784, 534] width 948 height 489
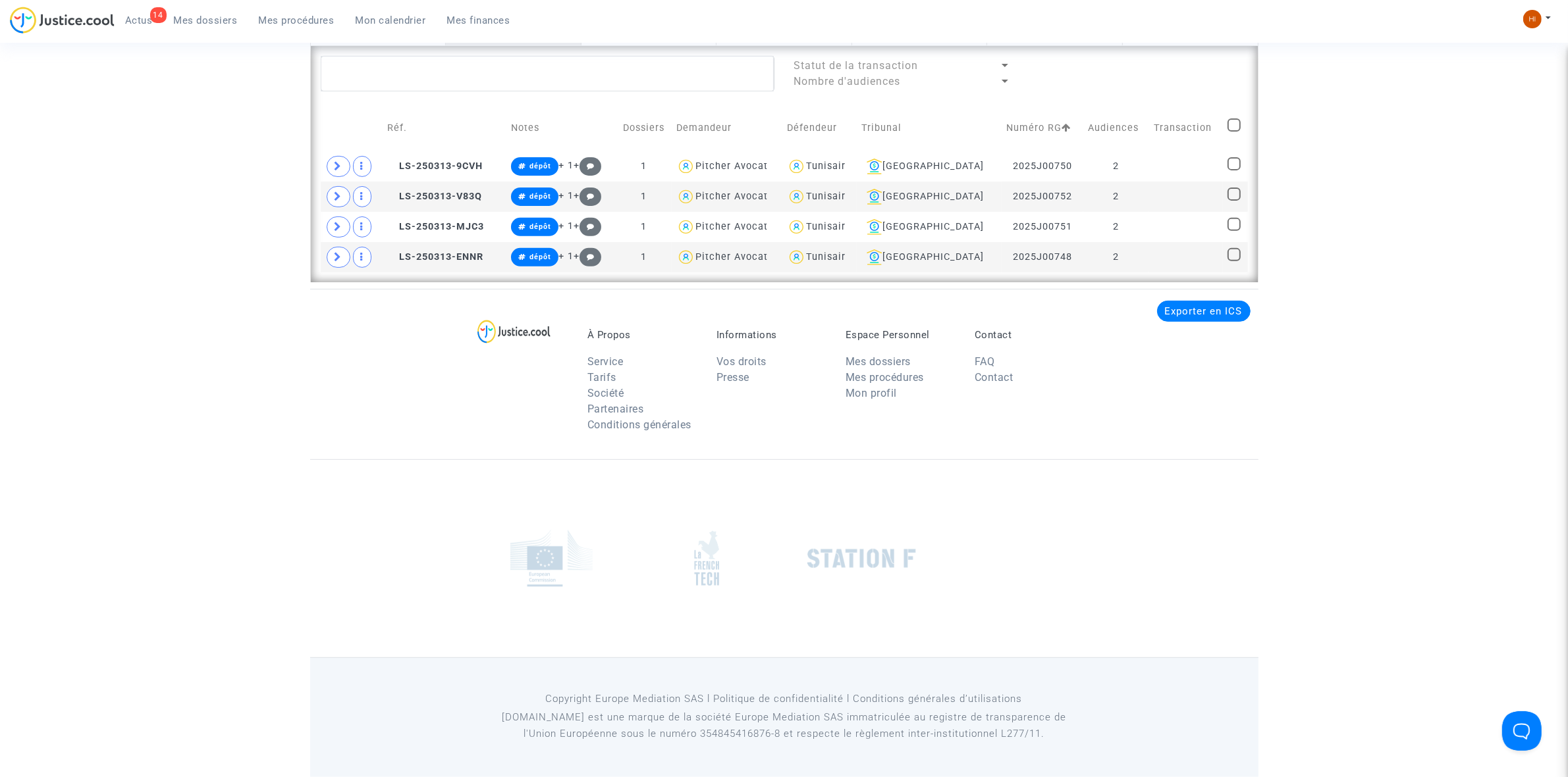
click at [813, 554] on img at bounding box center [861, 559] width 108 height 20
click at [1090, 540] on div at bounding box center [784, 559] width 619 height 79
click at [1157, 155] on td at bounding box center [1186, 167] width 74 height 31
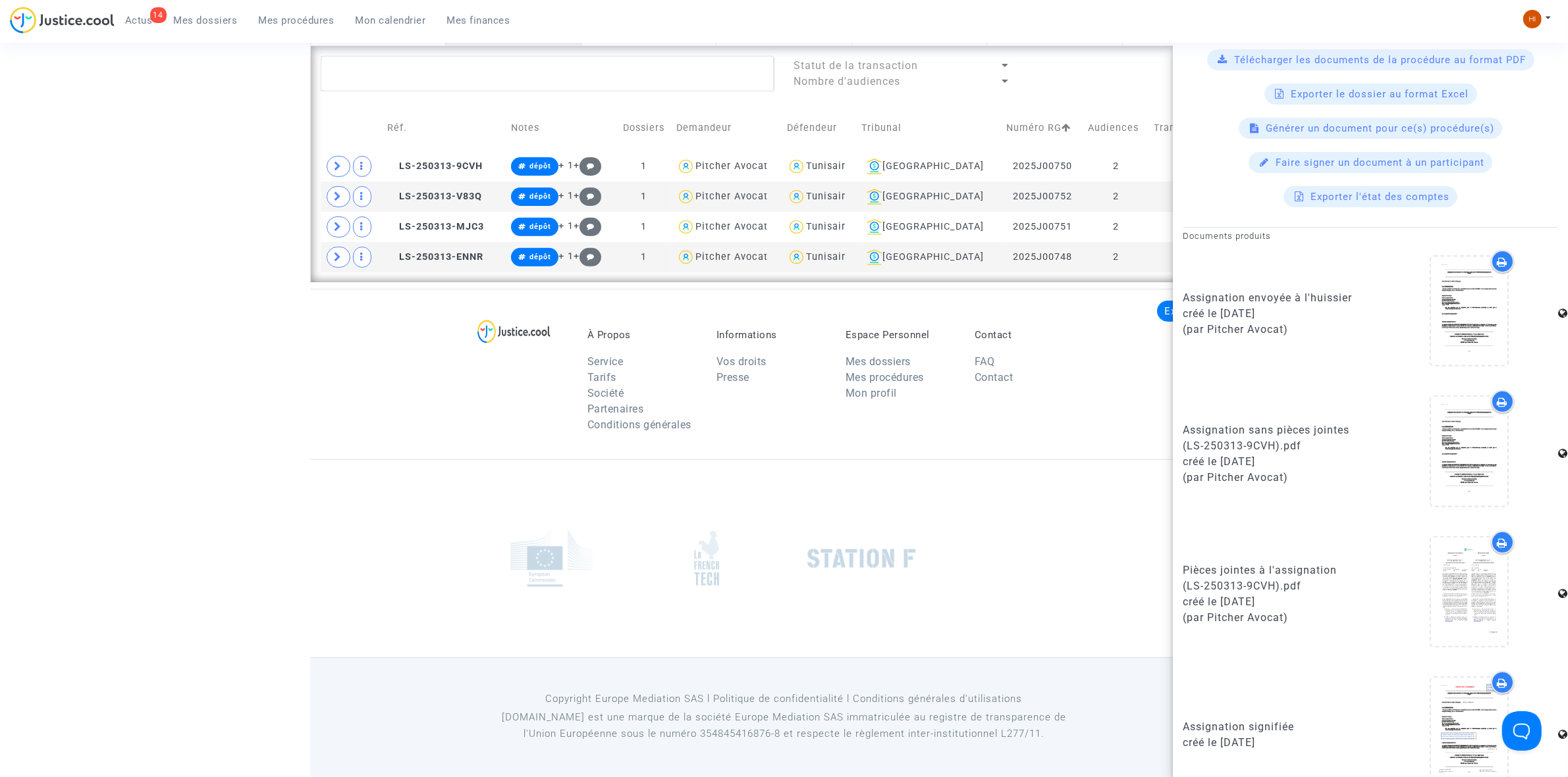
scroll to position [538, 0]
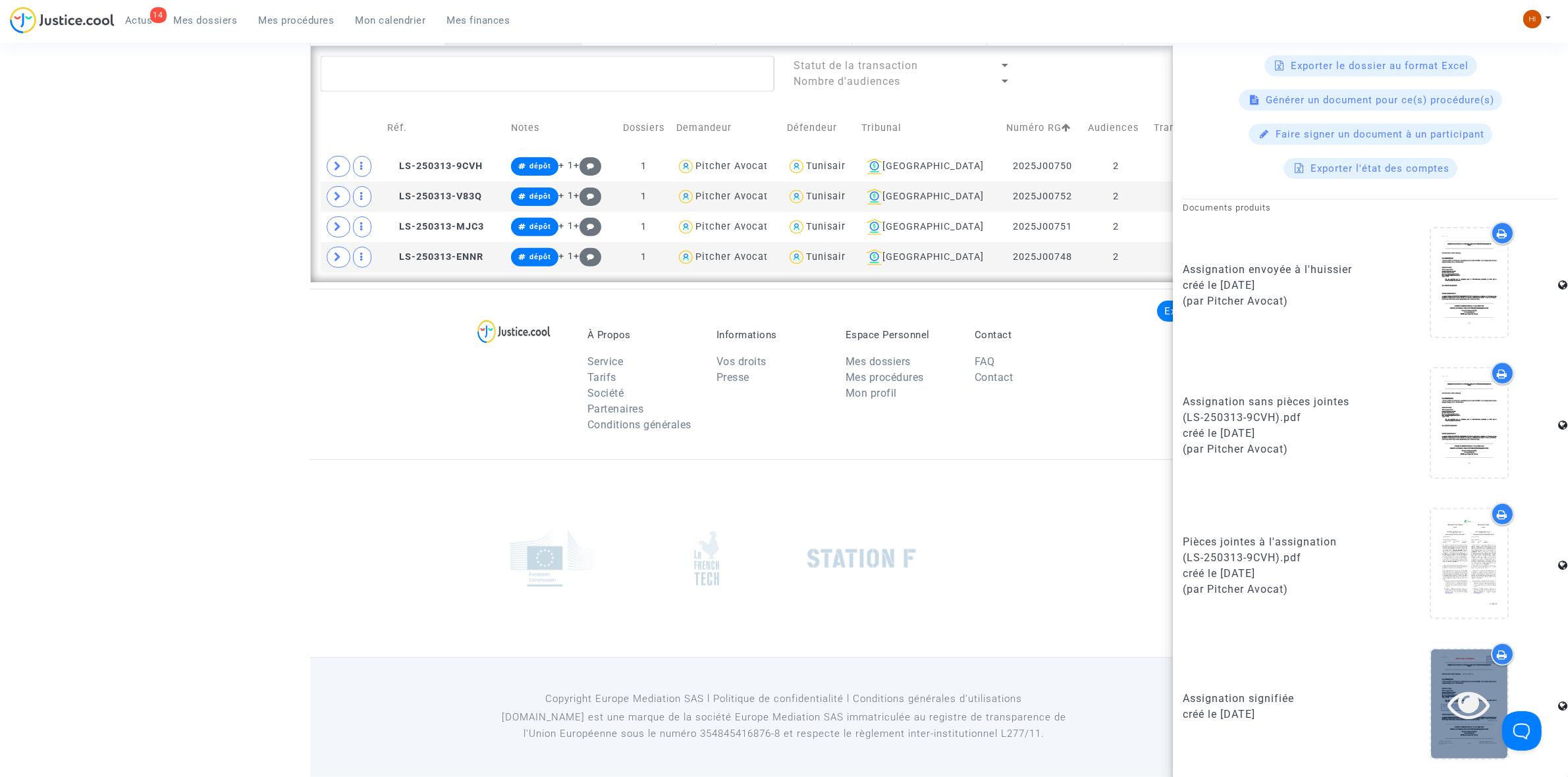
click at [1477, 737] on div at bounding box center [1469, 704] width 77 height 108
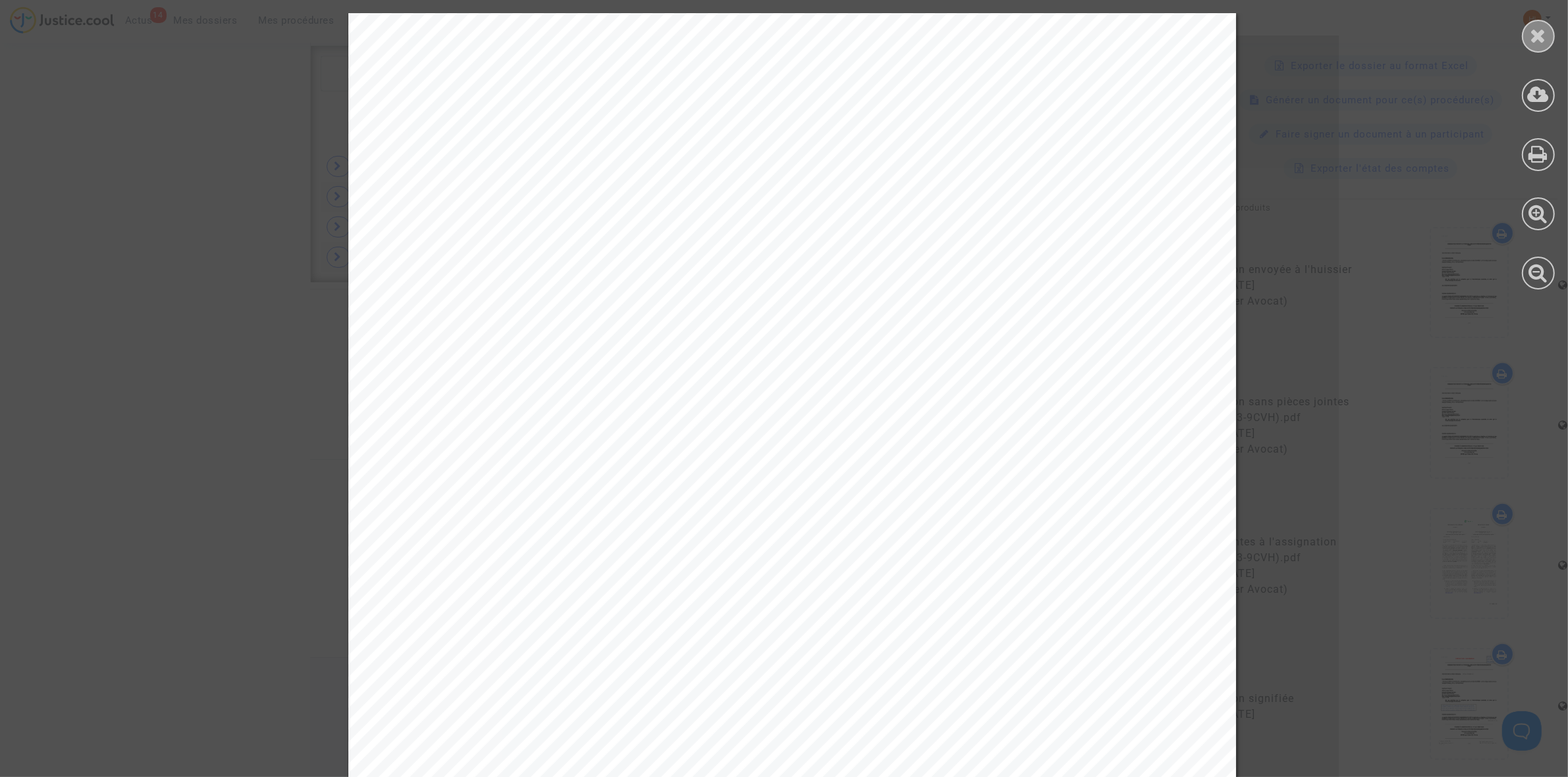
click at [1545, 28] on div at bounding box center [1537, 36] width 33 height 33
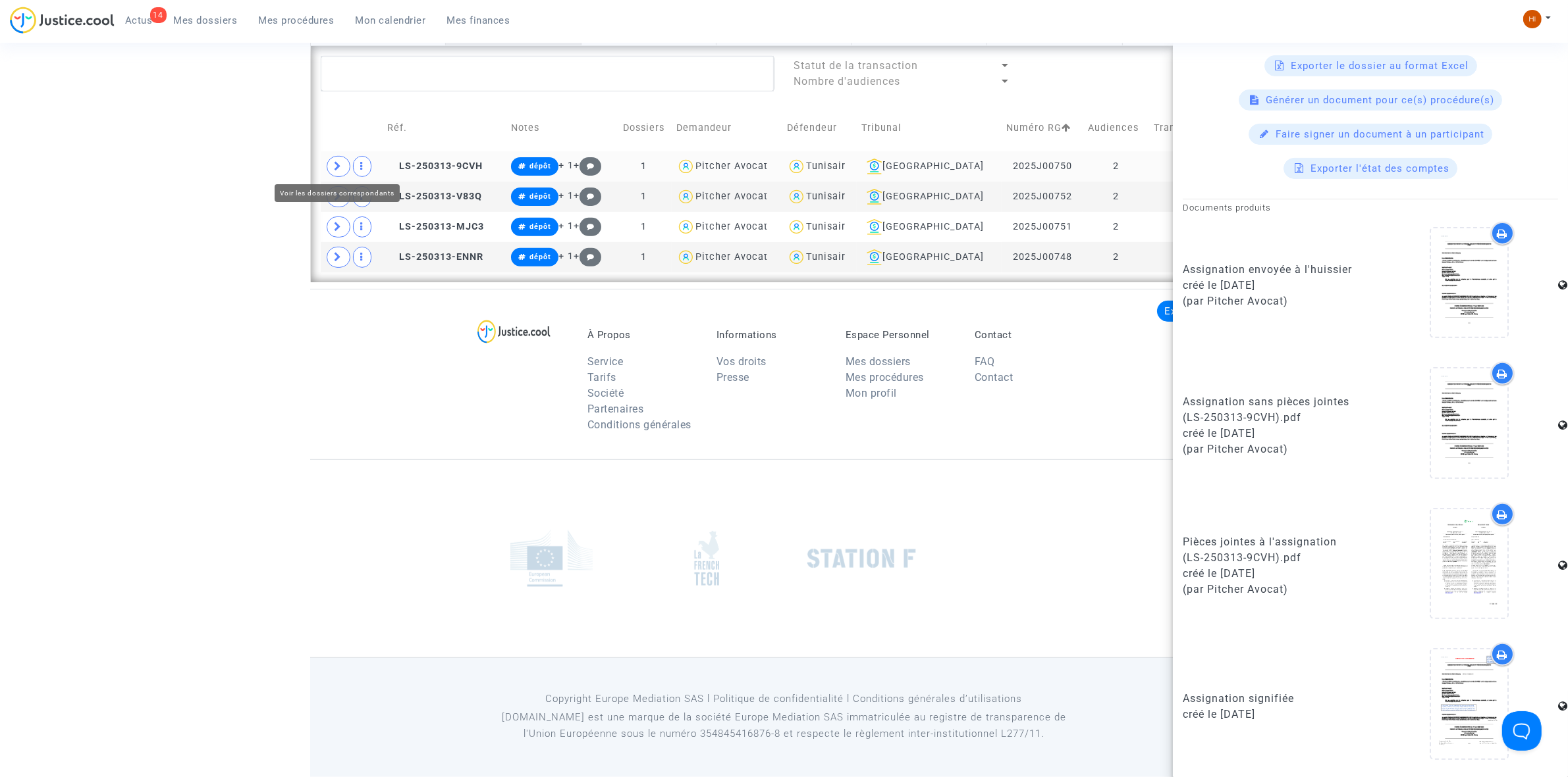
click at [335, 165] on icon at bounding box center [338, 166] width 8 height 10
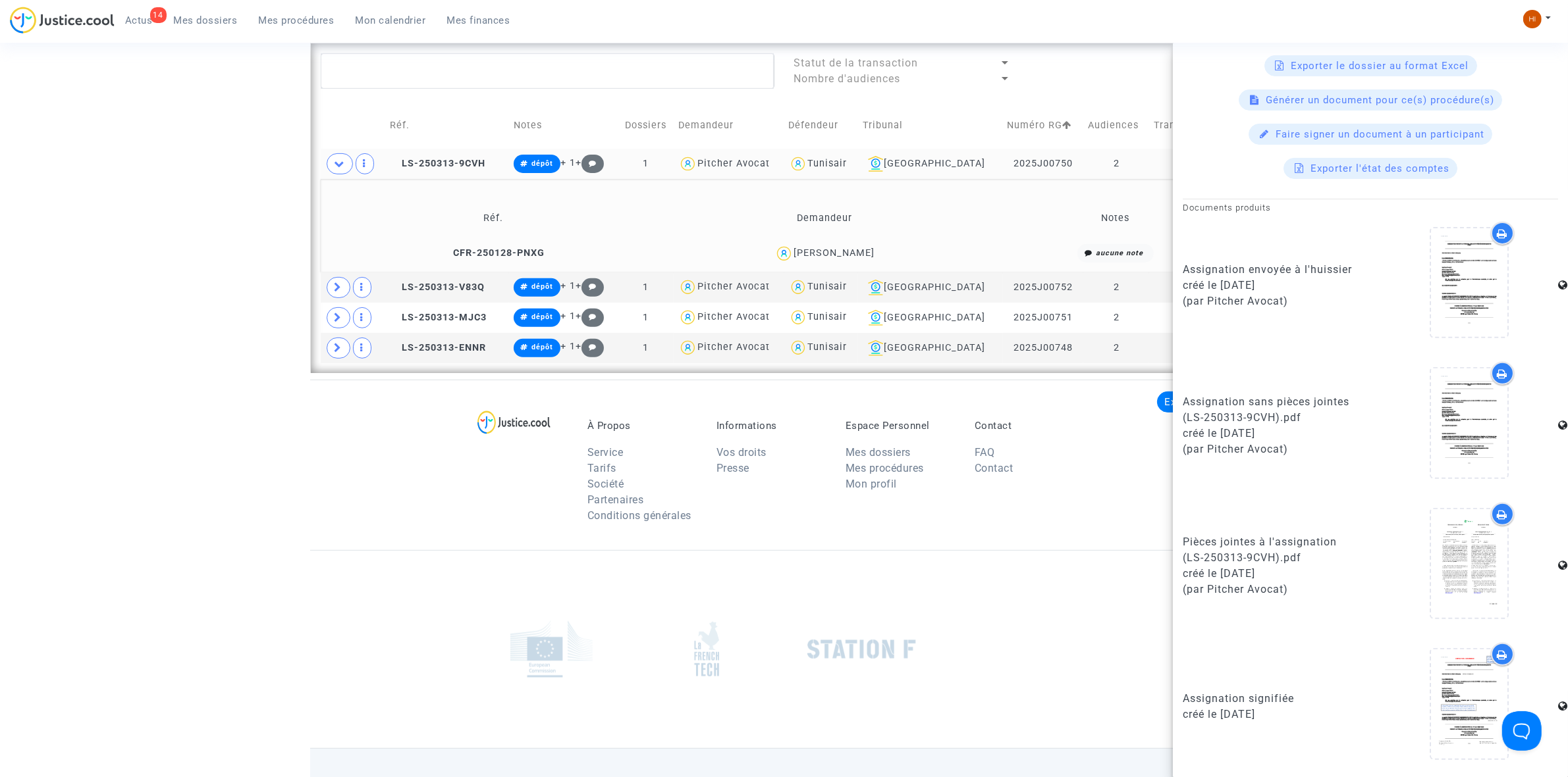
click at [494, 245] on td "CFR-250128-PNXG" at bounding box center [493, 253] width 336 height 28
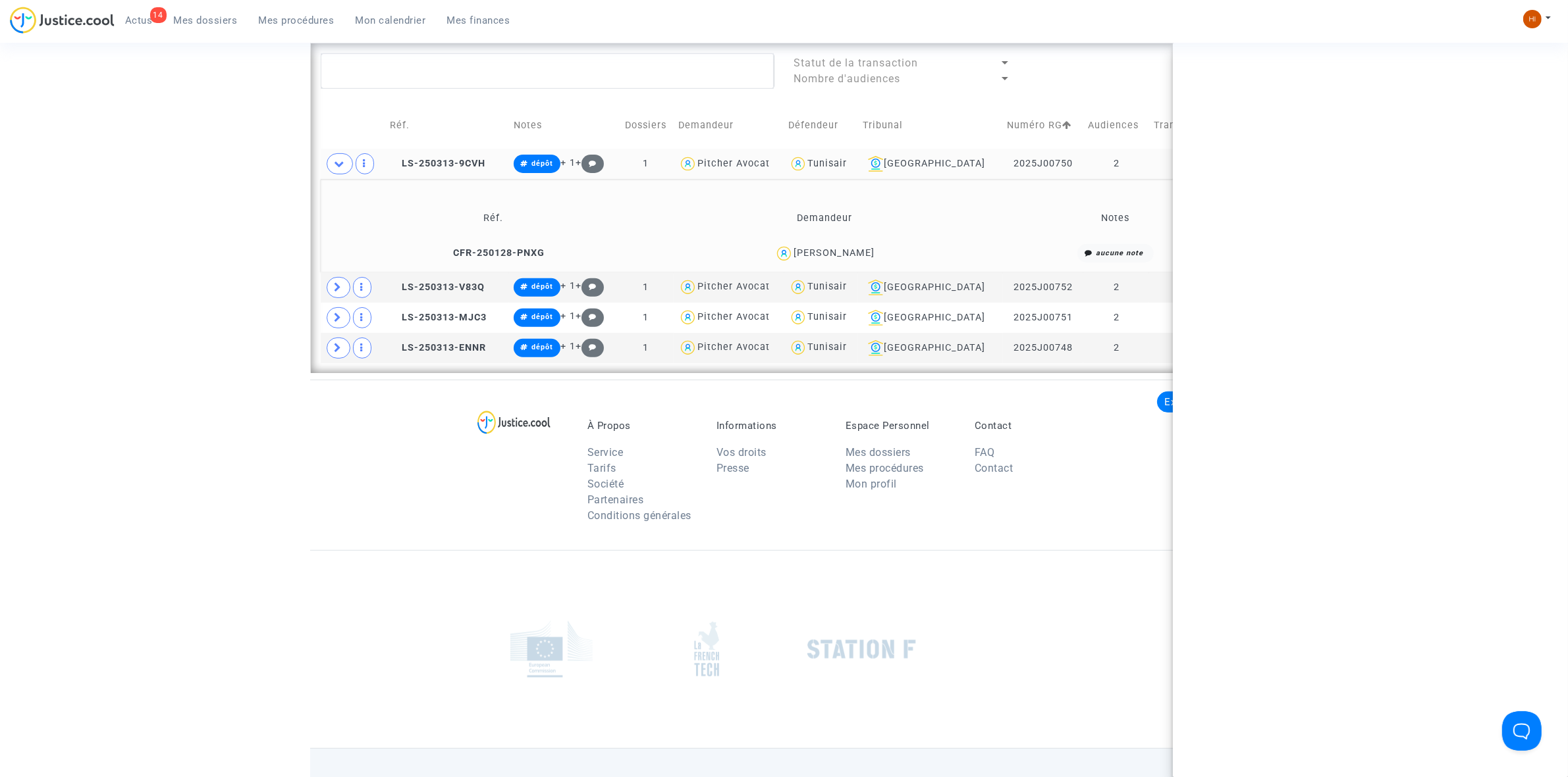
scroll to position [0, 0]
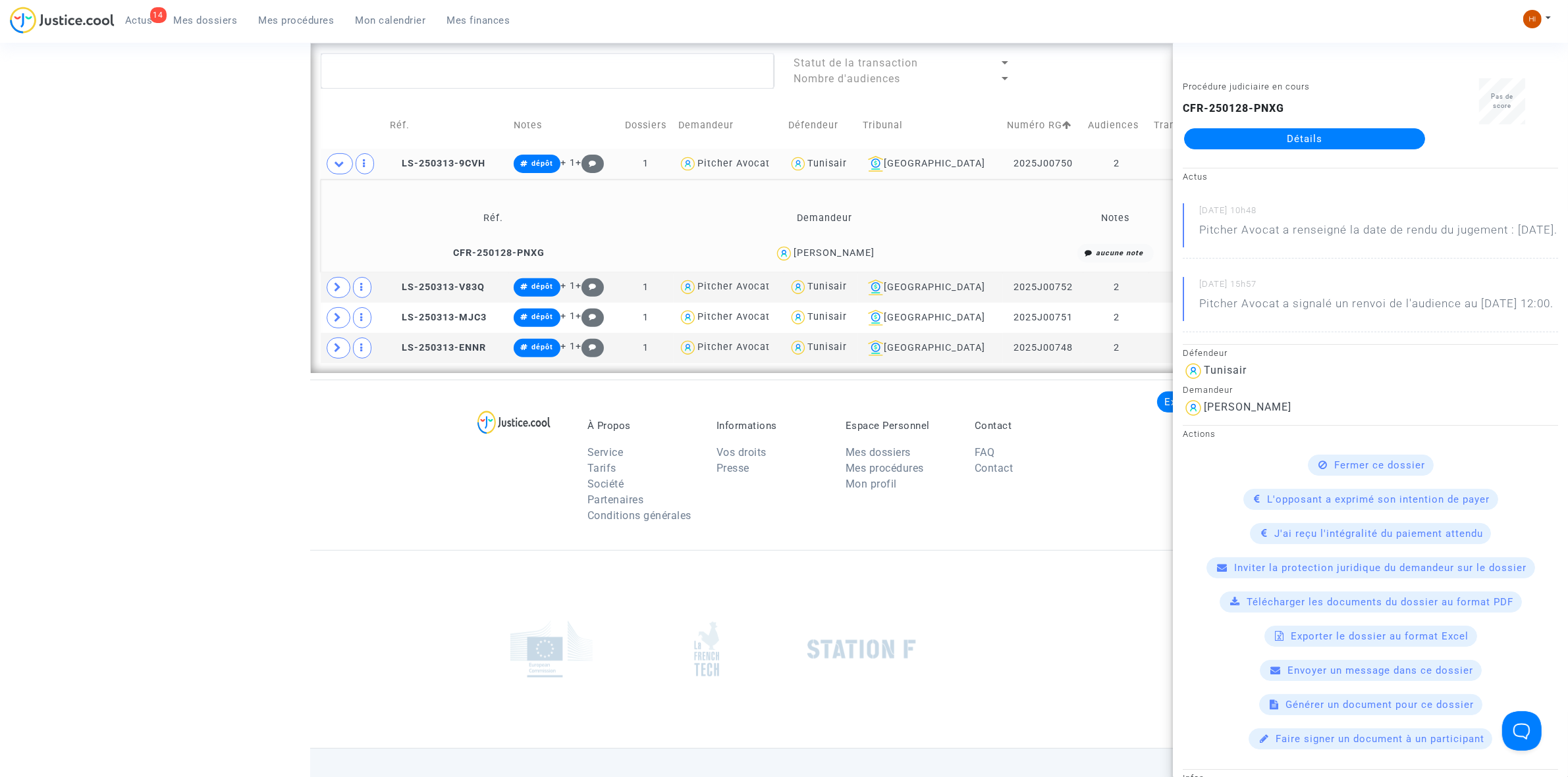
click at [1292, 135] on link "Détails" at bounding box center [1304, 138] width 241 height 21
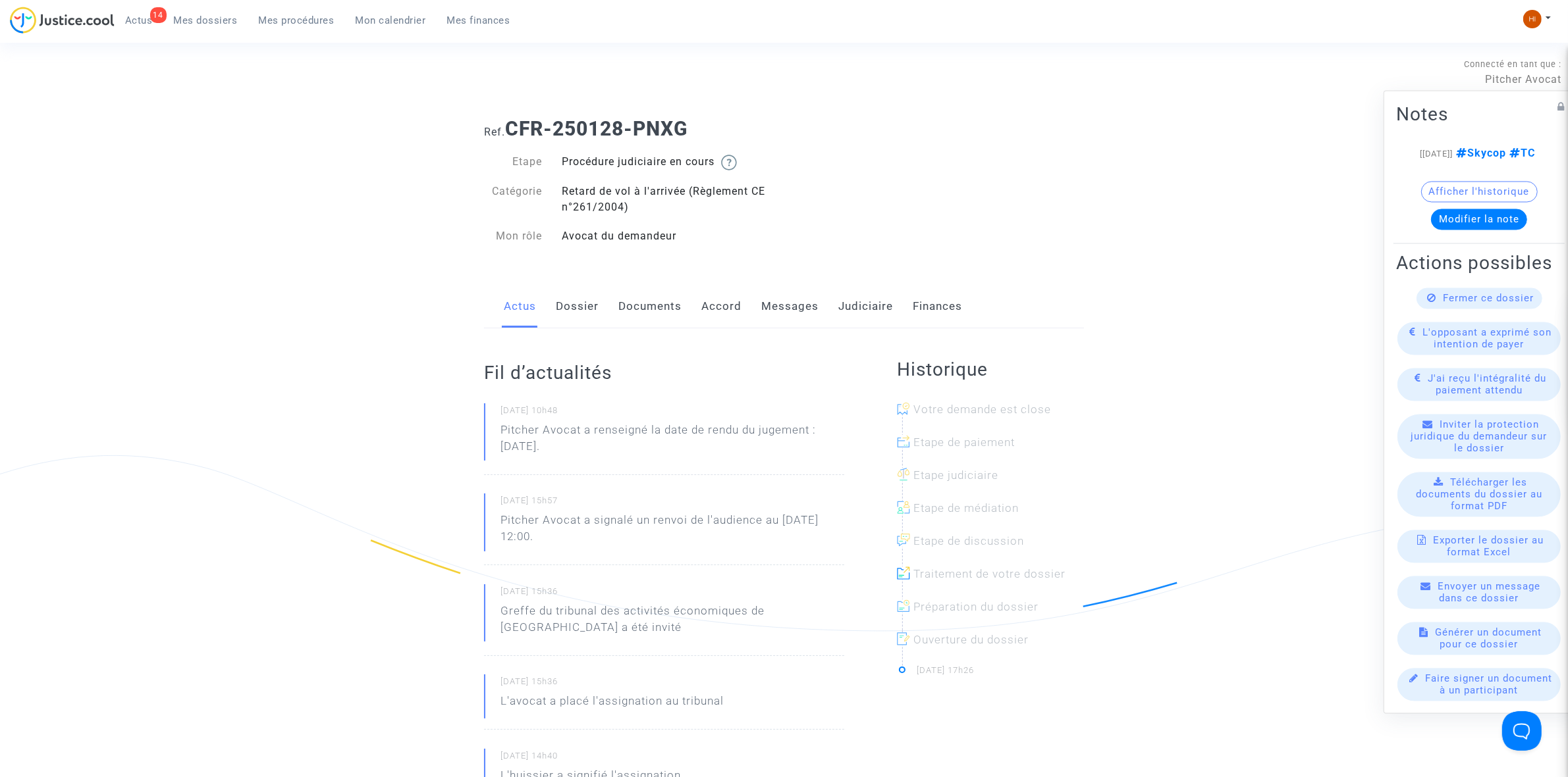
click at [587, 314] on link "Dossier" at bounding box center [576, 306] width 42 height 43
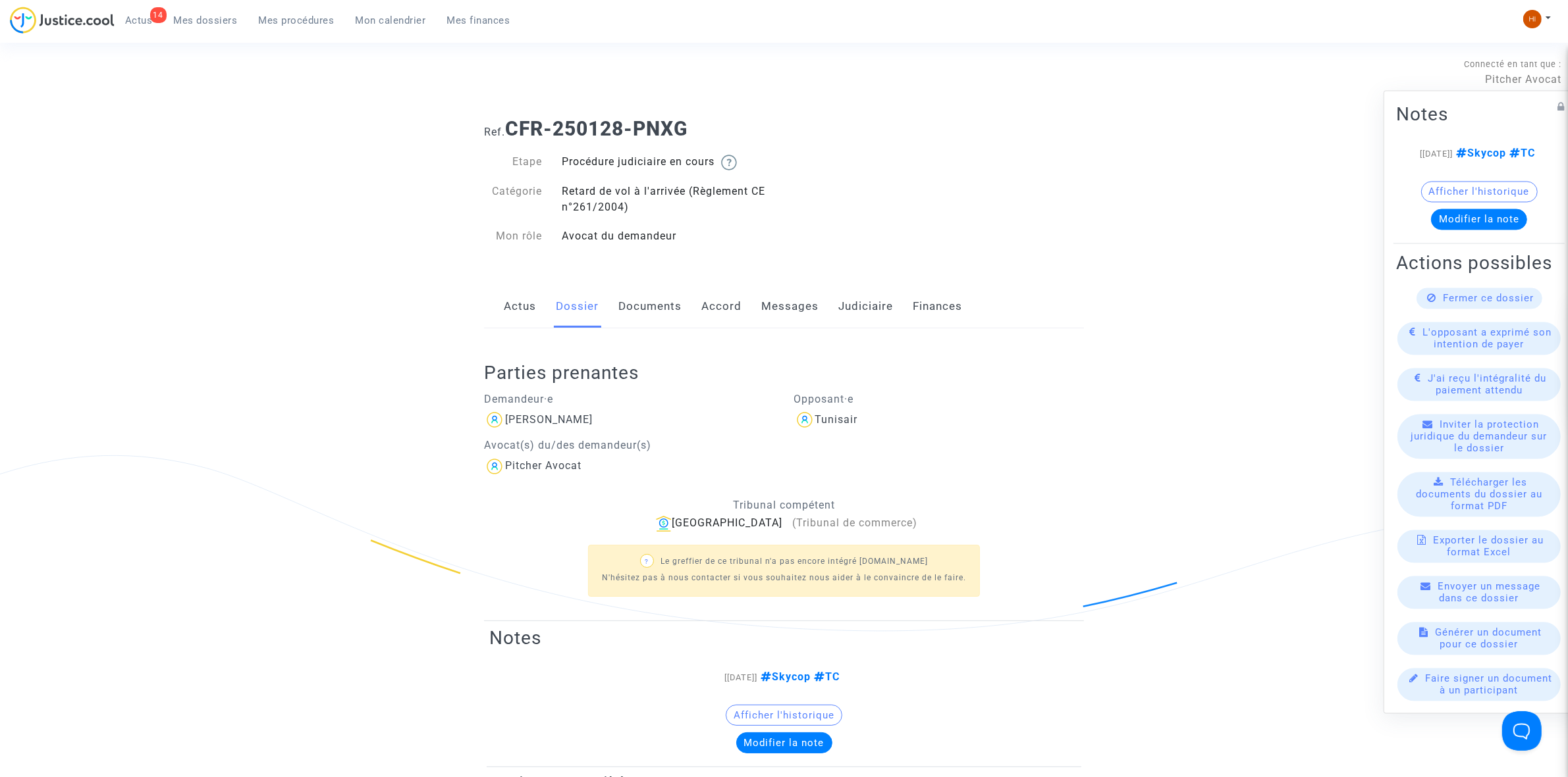
click at [729, 522] on div "Lyon (Tribunal de commerce)" at bounding box center [784, 524] width 600 height 16
click at [672, 520] on img at bounding box center [664, 524] width 16 height 16
click at [723, 528] on div "Lyon (Tribunal de commerce)" at bounding box center [784, 524] width 600 height 16
click at [809, 524] on span "(Tribunal de commerce)" at bounding box center [854, 523] width 125 height 13
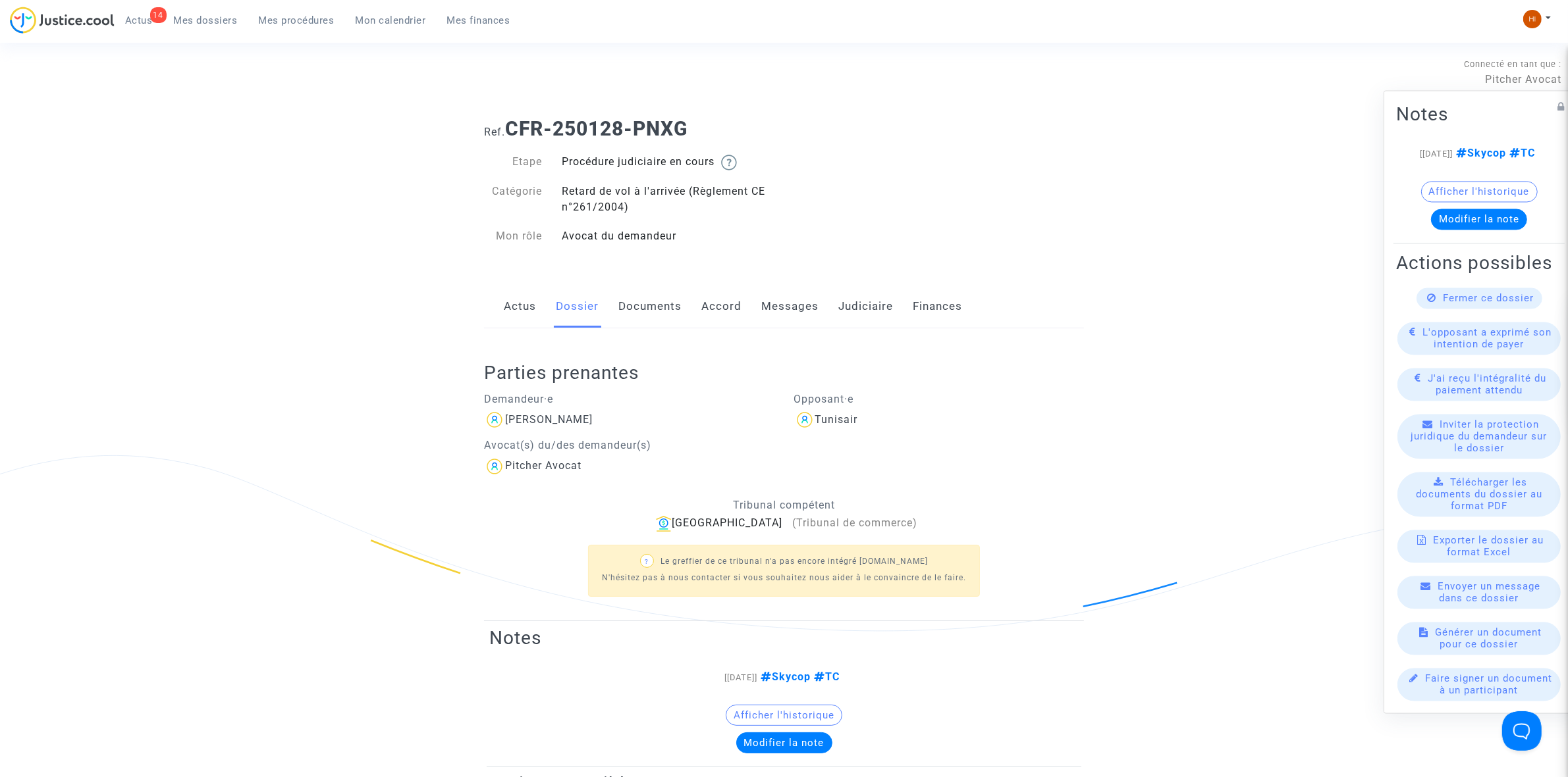
click at [841, 309] on link "Judiciaire" at bounding box center [866, 306] width 55 height 43
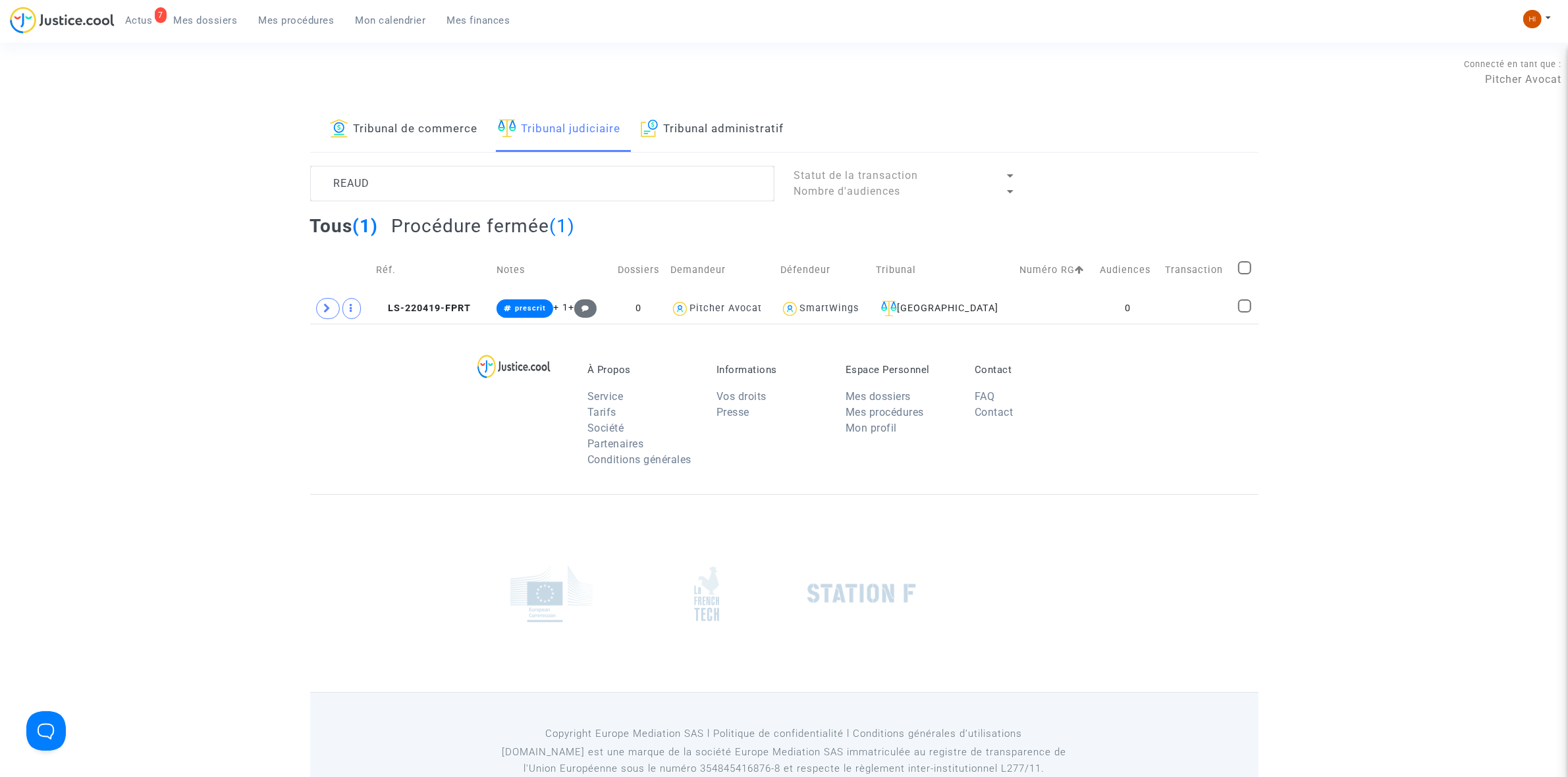
click at [188, 119] on div "Tribunal de commerce Tribunal judiciaire Tribunal administratif REAUD Statut de…" at bounding box center [784, 215] width 1568 height 216
